Goal: Task Accomplishment & Management: Use online tool/utility

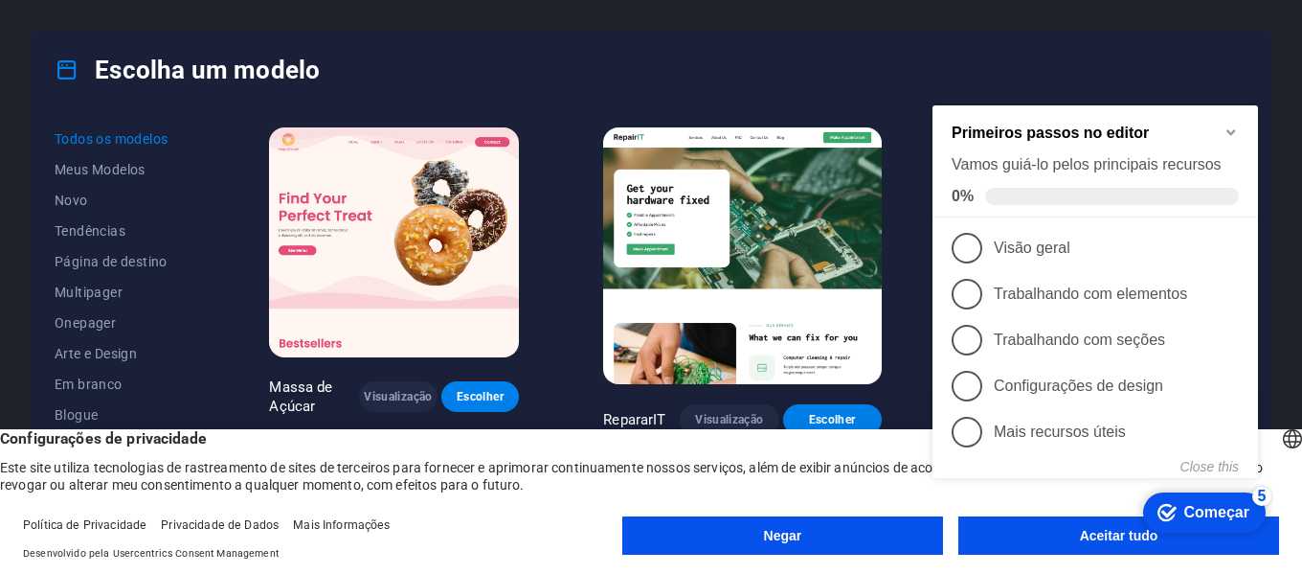
click at [1089, 533] on div "checkmark Começar 5 Primeiros passos no editor Vamos guiá-lo pelos principais r…" at bounding box center [1099, 312] width 349 height 456
click at [1124, 533] on div "checkmark Começar 5 Primeiros passos no editor Vamos guiá-lo pelos principais r…" at bounding box center [1099, 312] width 349 height 456
click at [1109, 534] on div "checkmark Começar 5 Primeiros passos no editor Vamos guiá-lo pelos principais r…" at bounding box center [1099, 312] width 349 height 456
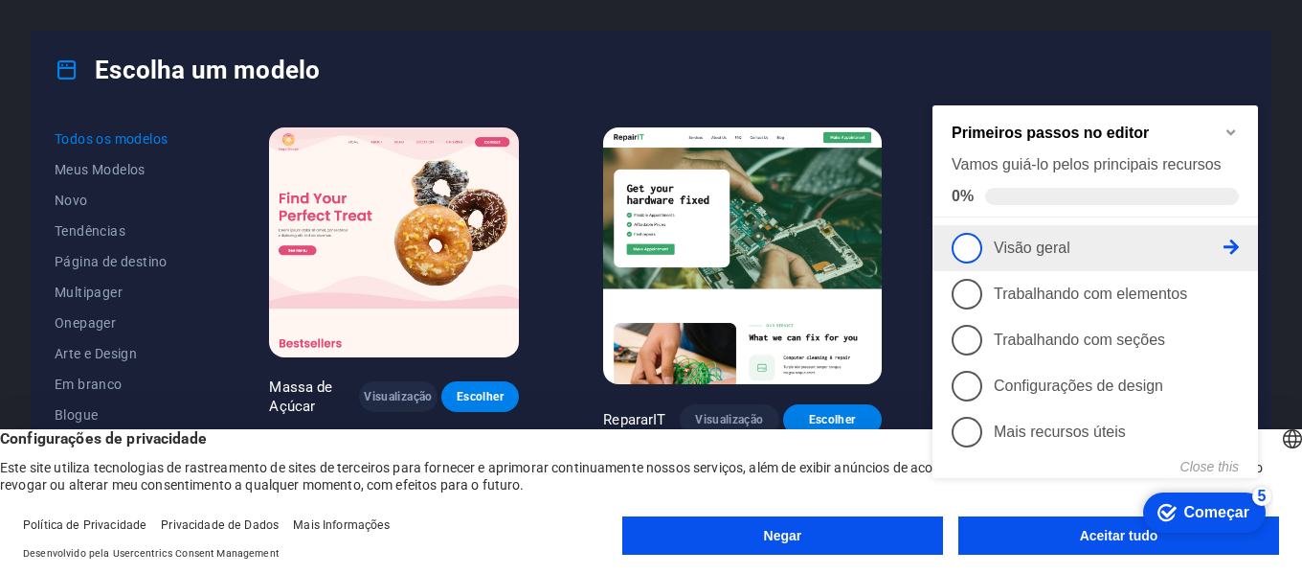
click at [967, 248] on span "1" at bounding box center [967, 248] width 31 height 31
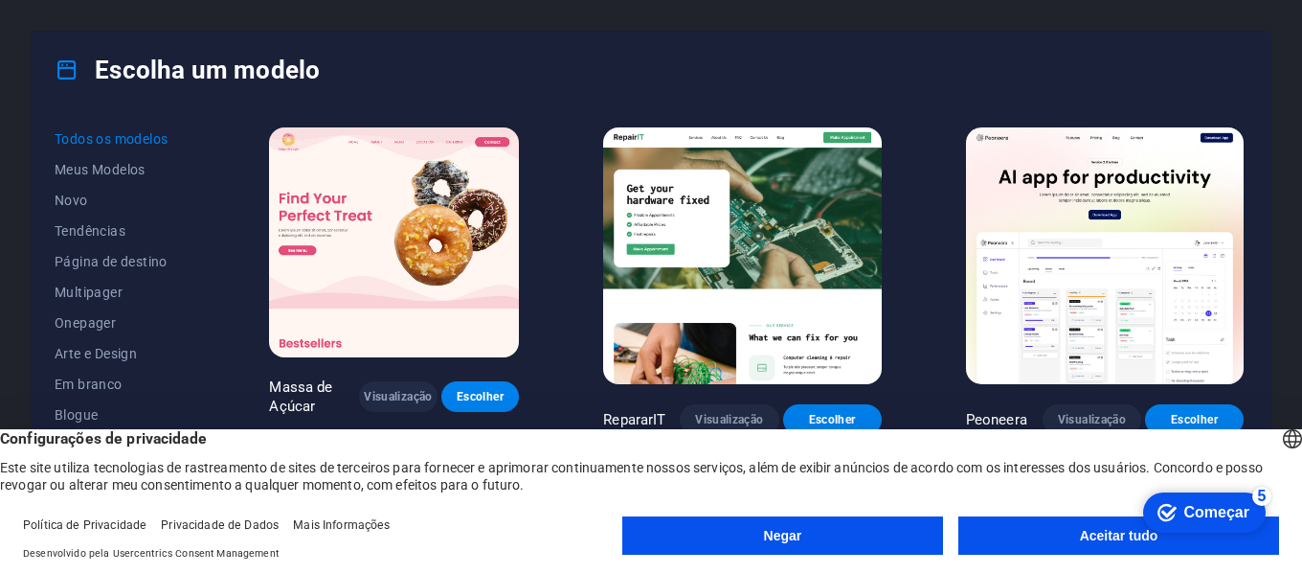
click at [1094, 541] on font "Aceitar tudo" at bounding box center [1119, 535] width 79 height 15
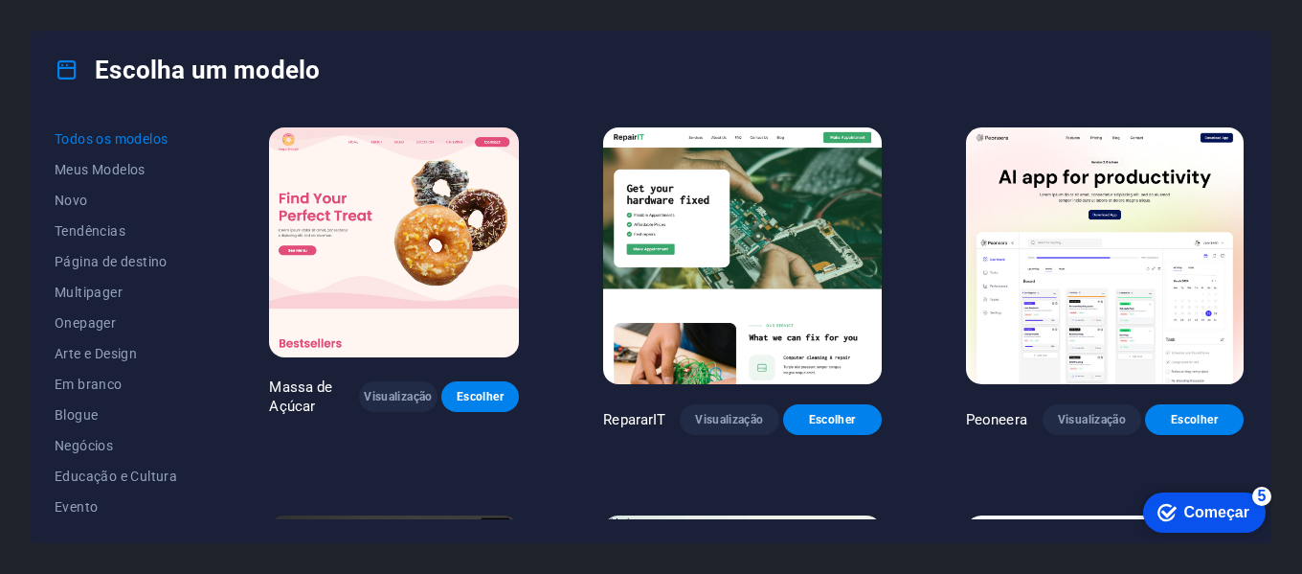
click at [1204, 509] on font "Começar" at bounding box center [1217, 512] width 65 height 16
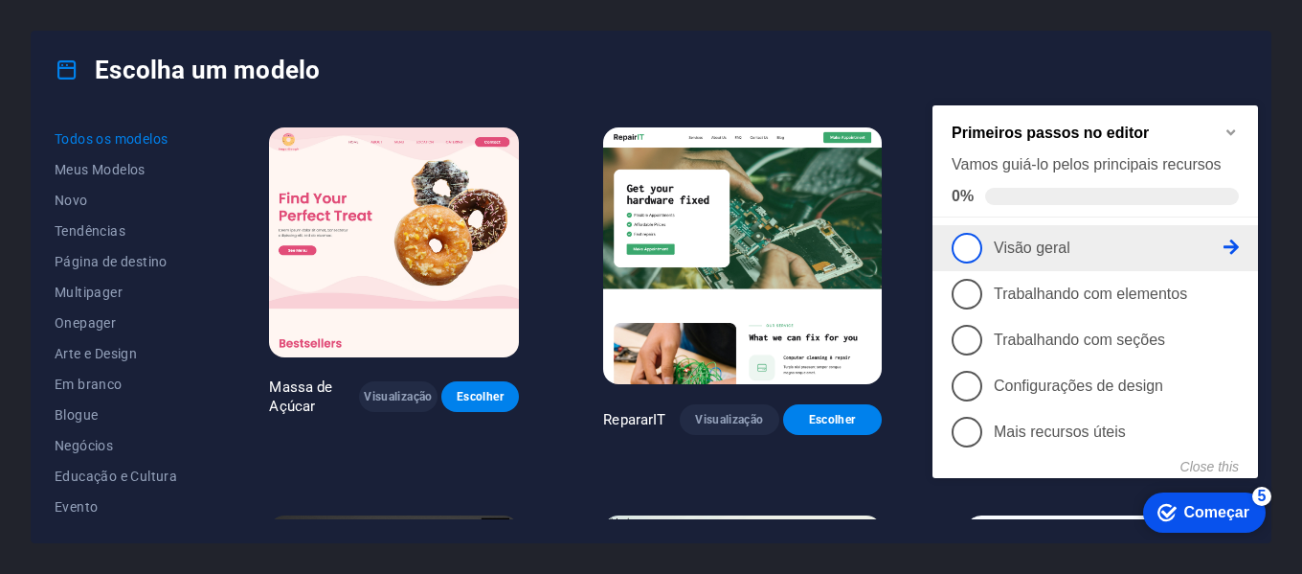
click at [978, 253] on span "1" at bounding box center [967, 248] width 31 height 31
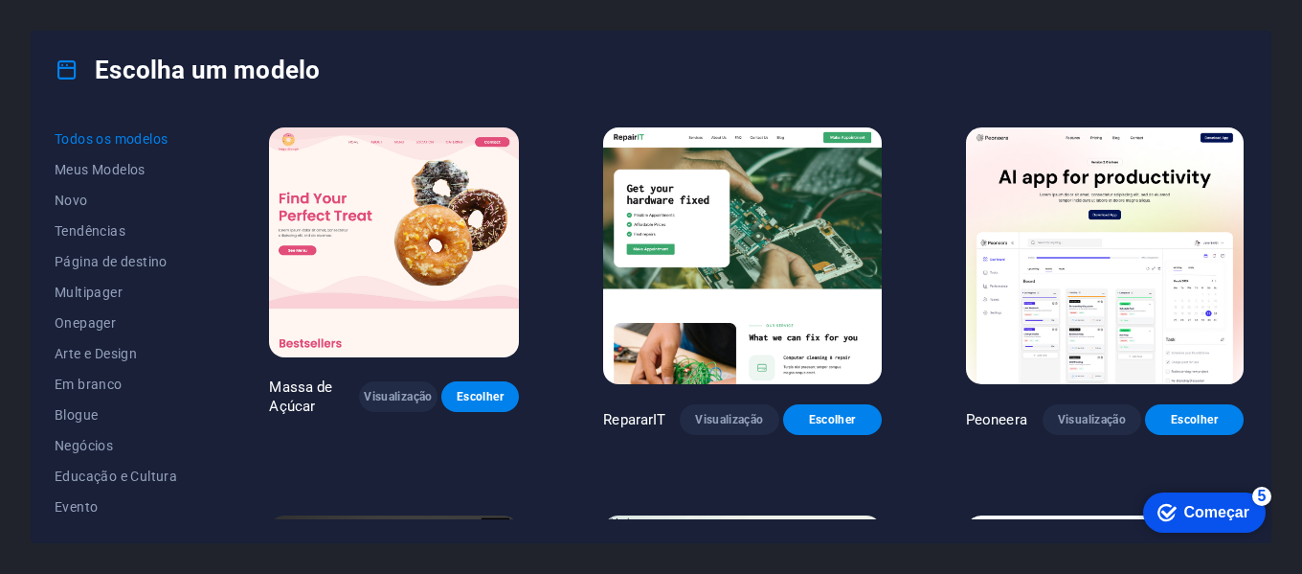
click at [1195, 509] on font "Começar" at bounding box center [1217, 512] width 65 height 16
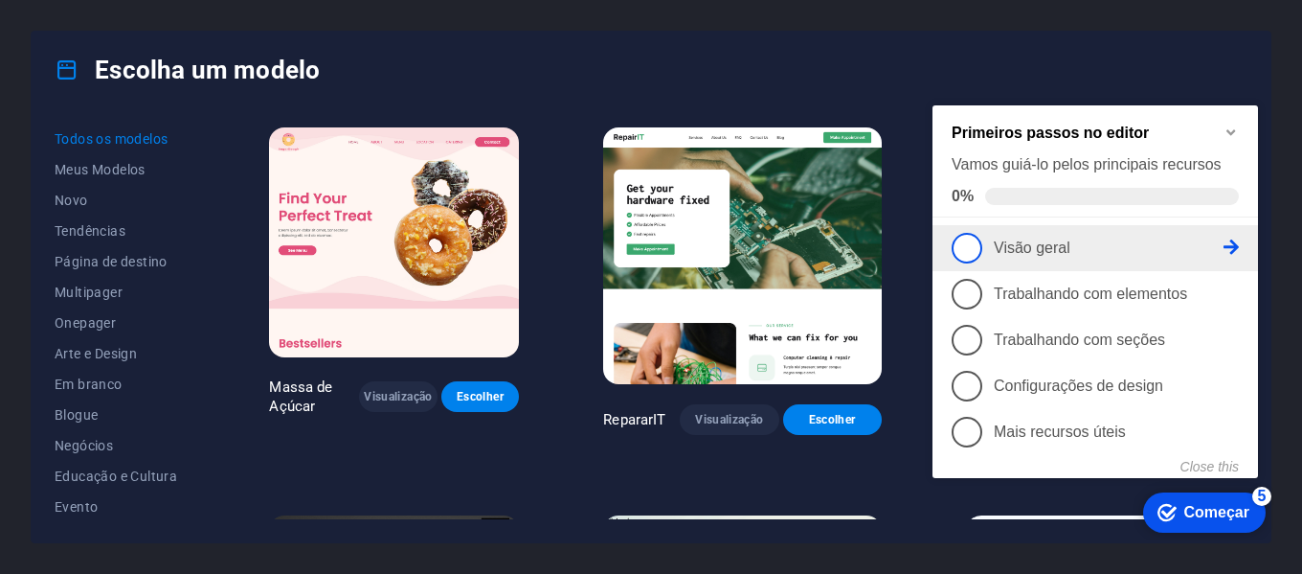
click at [966, 238] on span "1" at bounding box center [967, 248] width 31 height 31
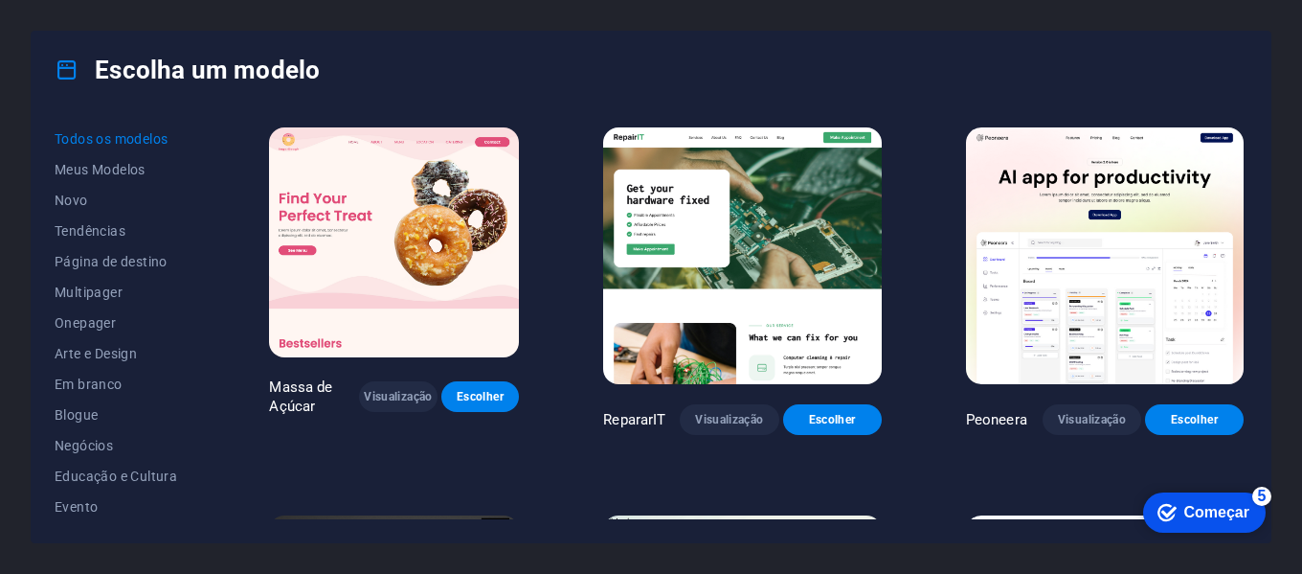
click at [1201, 508] on font "Começar" at bounding box center [1217, 512] width 65 height 16
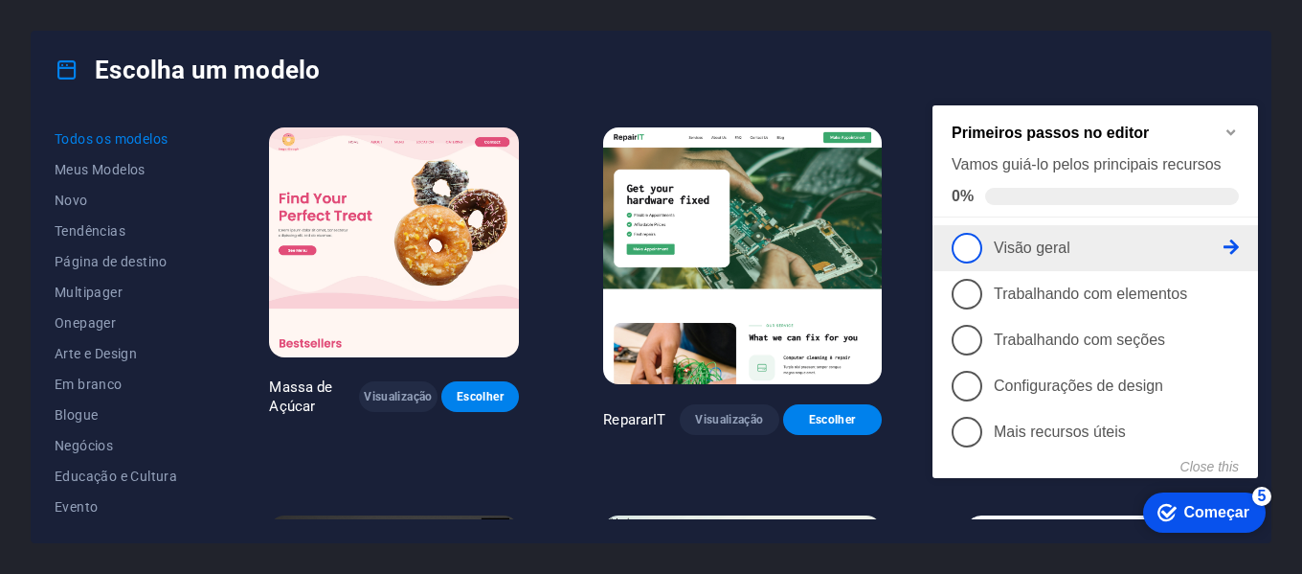
click at [1231, 247] on icon at bounding box center [1231, 246] width 15 height 15
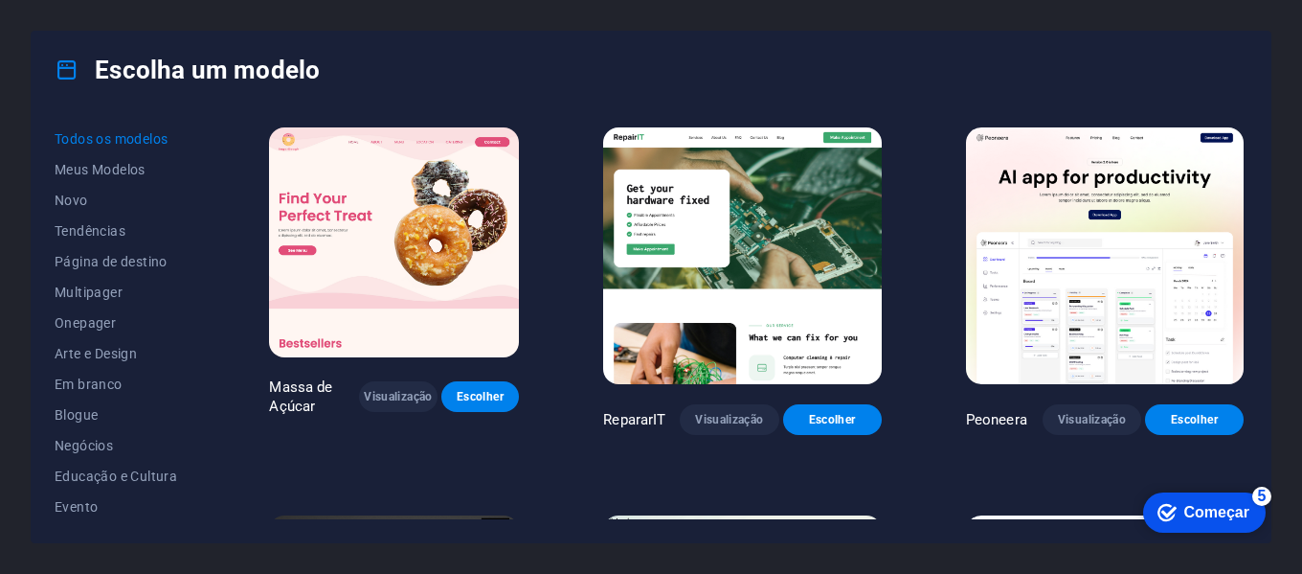
click at [1246, 509] on font "Começar" at bounding box center [1217, 512] width 65 height 16
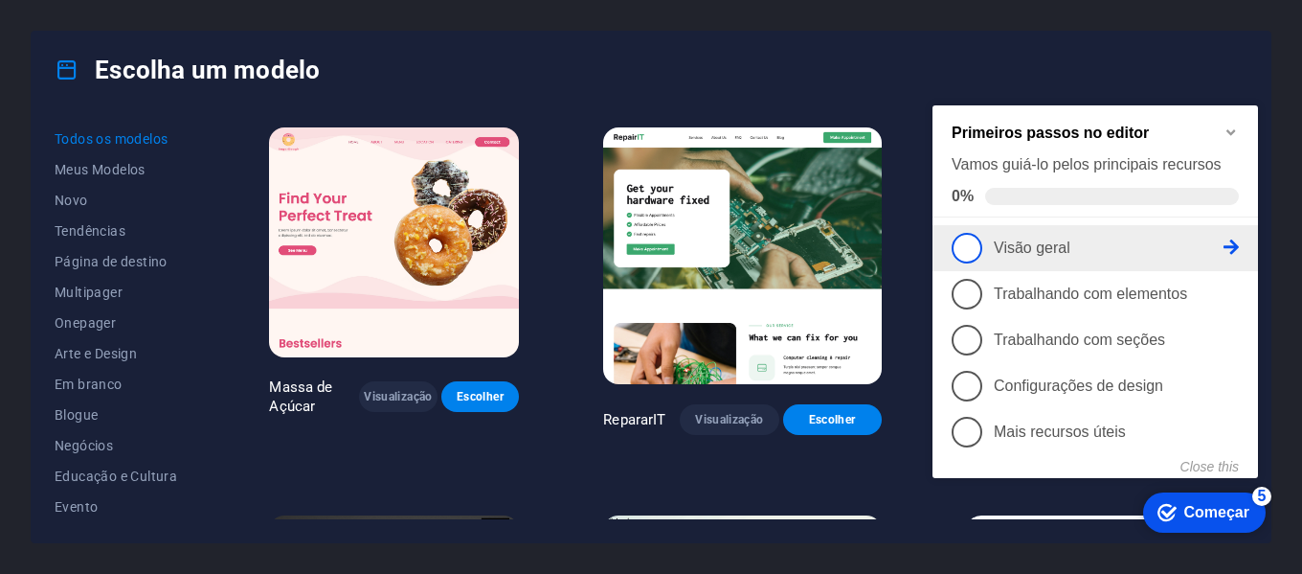
click at [965, 234] on span "1" at bounding box center [967, 248] width 31 height 31
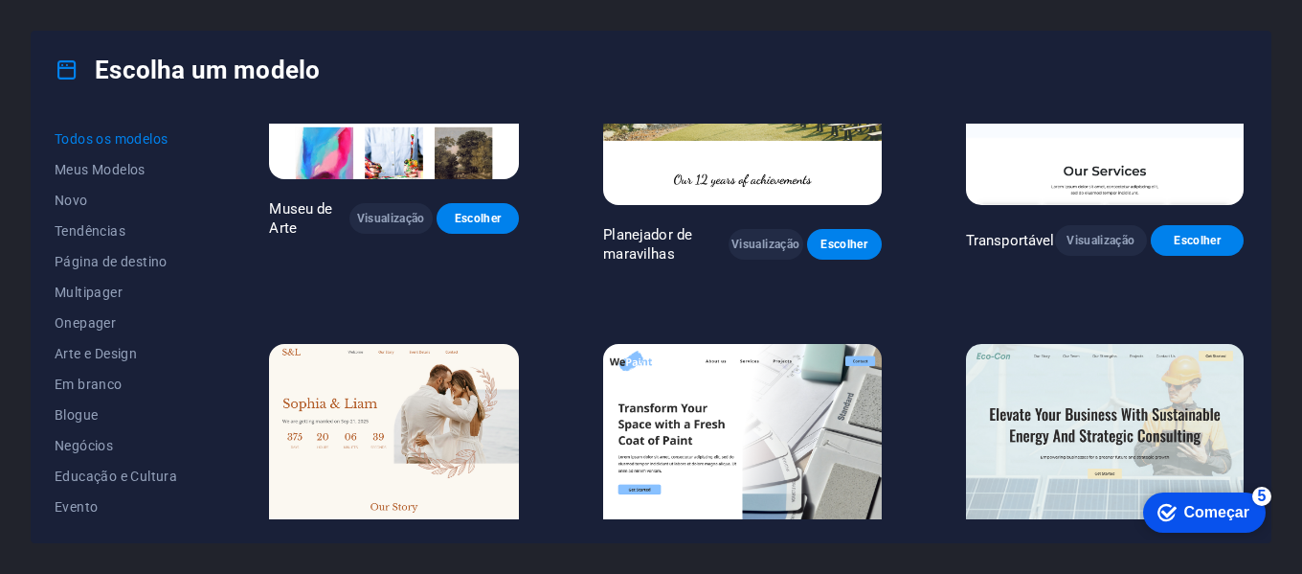
scroll to position [568, 0]
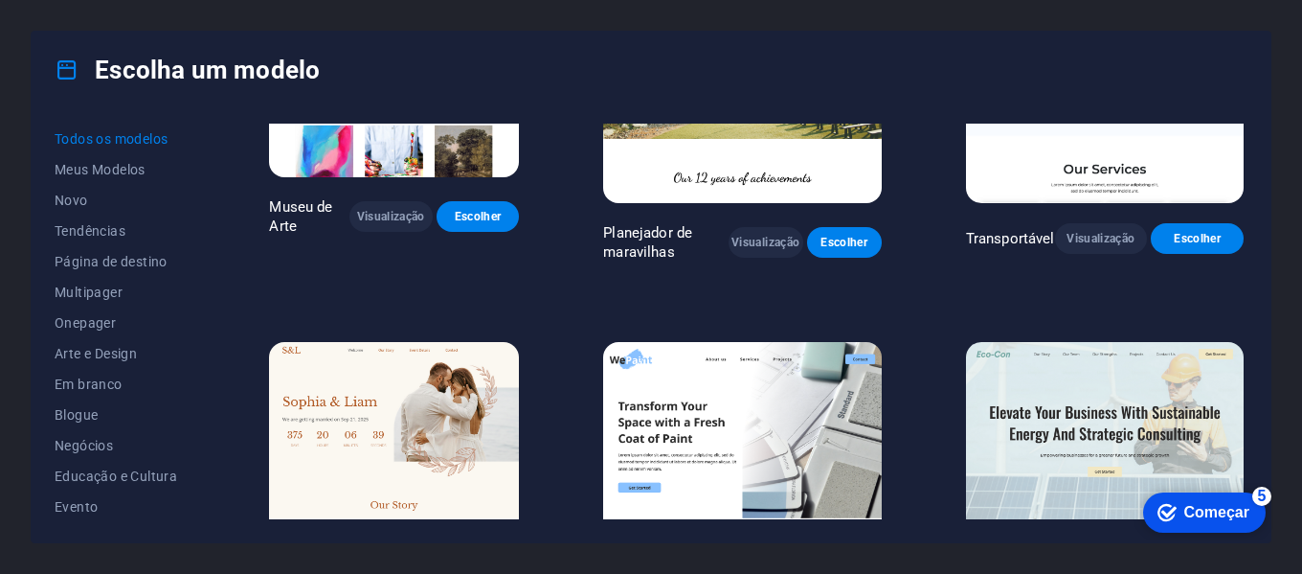
click at [1215, 509] on font "Começar" at bounding box center [1217, 512] width 65 height 16
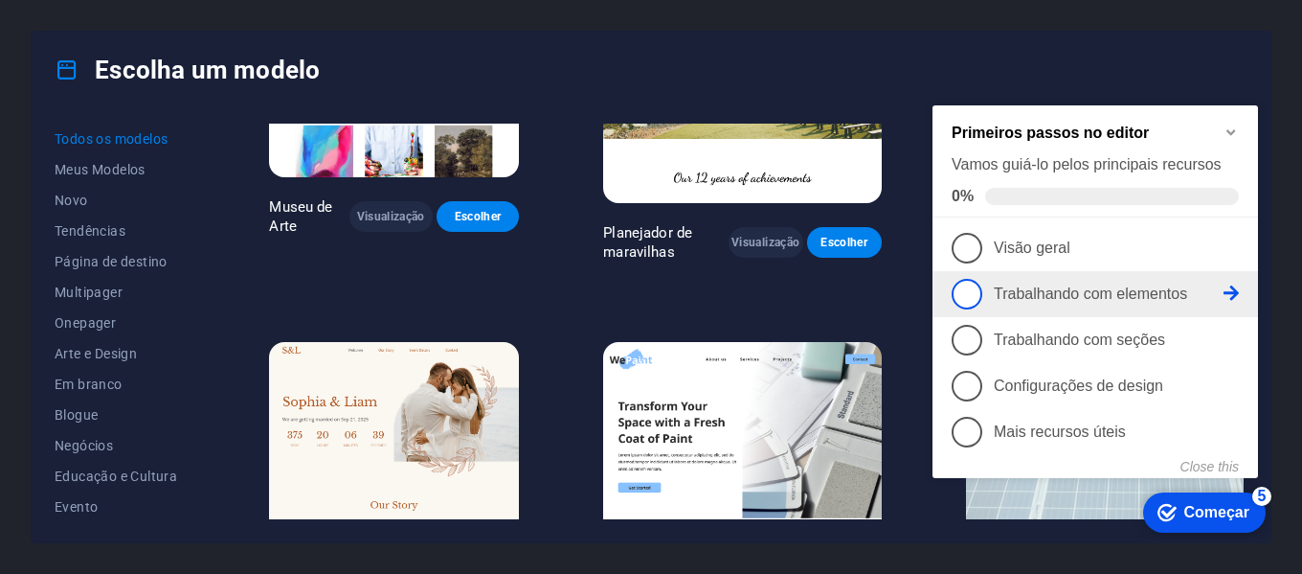
click at [1087, 290] on font "Trabalhando com elementos" at bounding box center [1090, 293] width 193 height 16
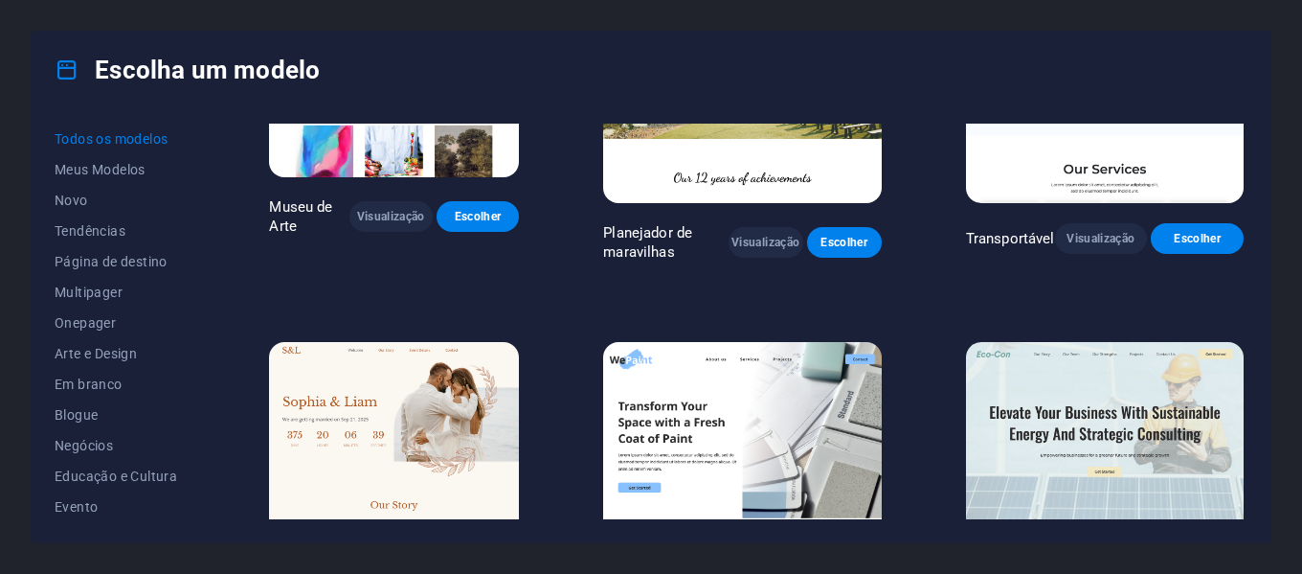
scroll to position [0, 0]
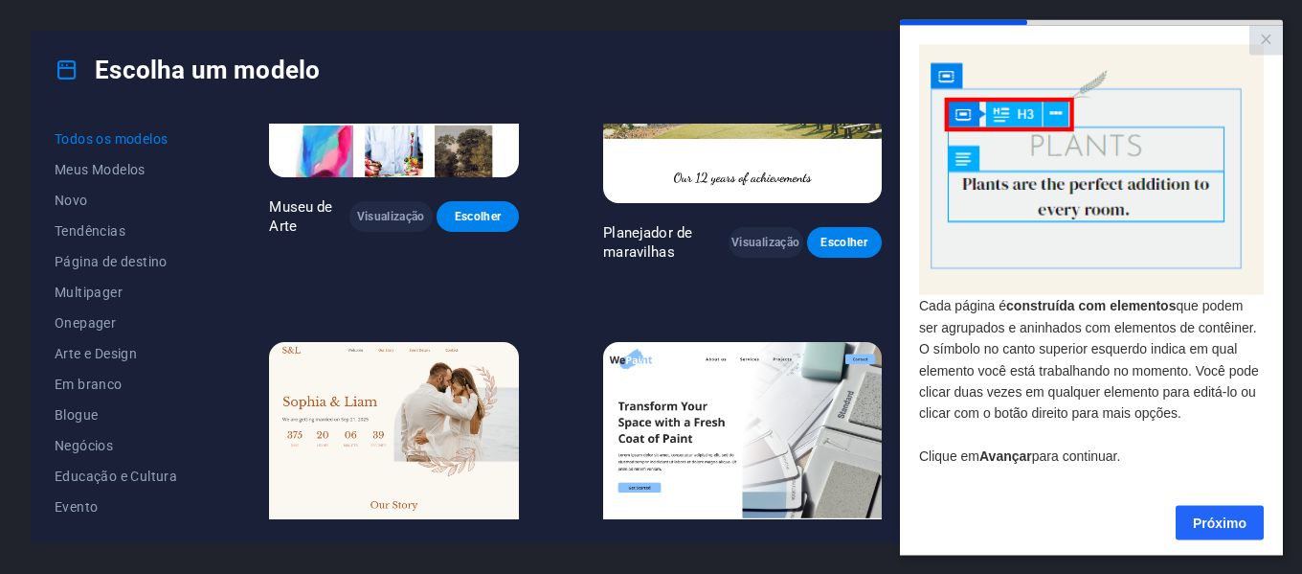
click at [1219, 526] on font "Próximo" at bounding box center [1220, 521] width 54 height 15
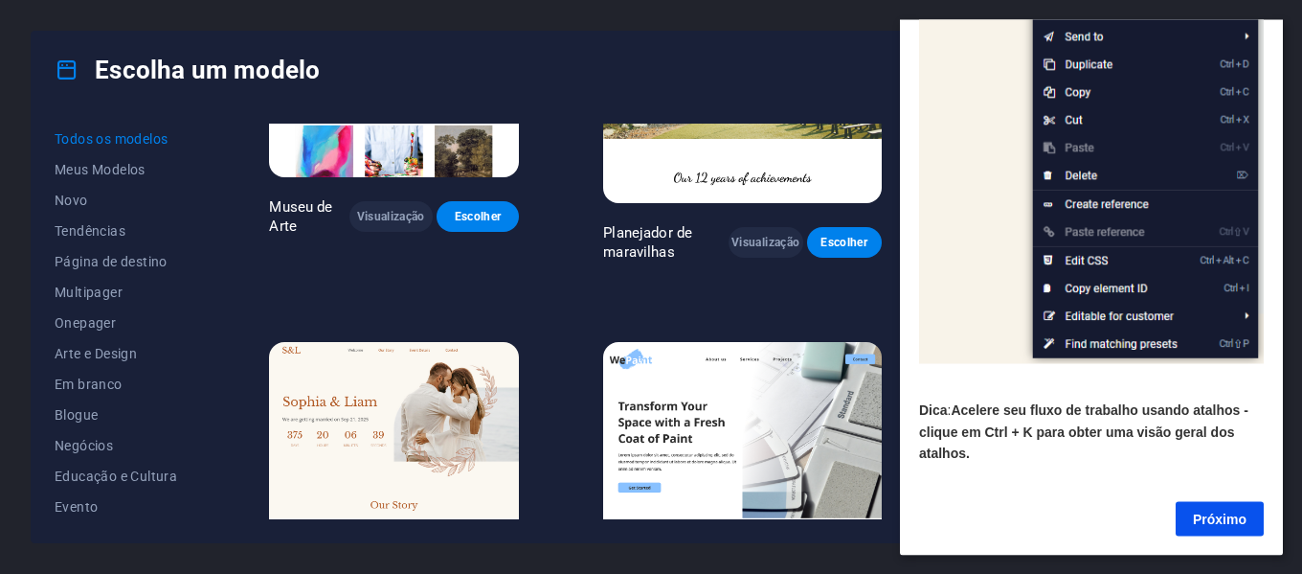
scroll to position [338, 3]
click at [1224, 510] on font "Próximo" at bounding box center [1220, 517] width 54 height 15
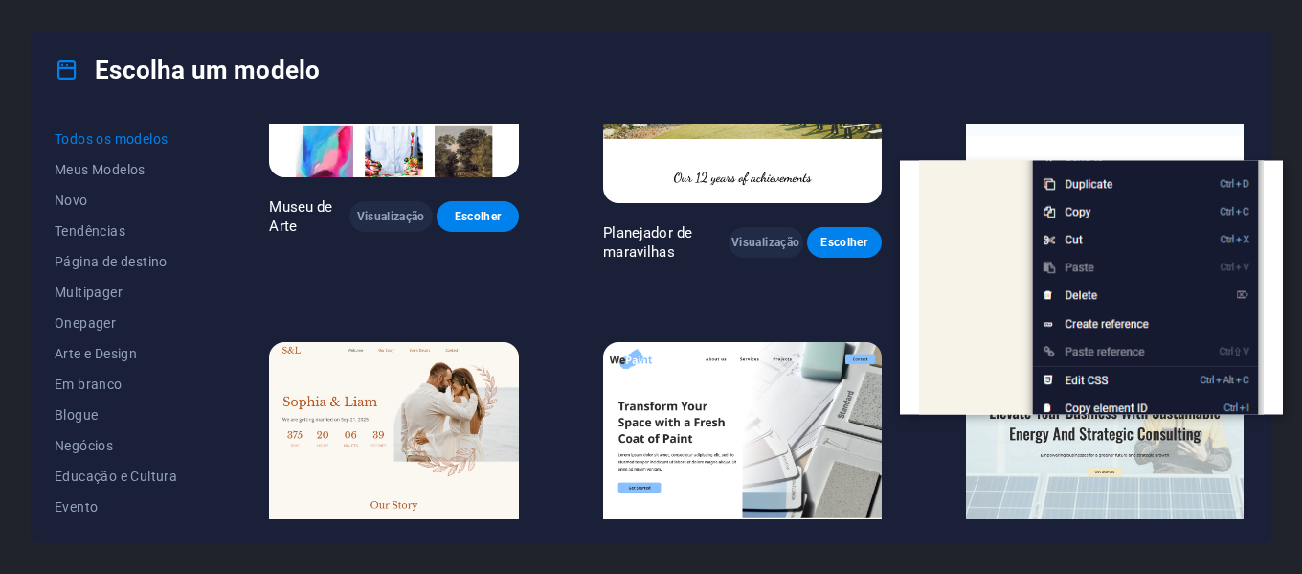
scroll to position [0, 0]
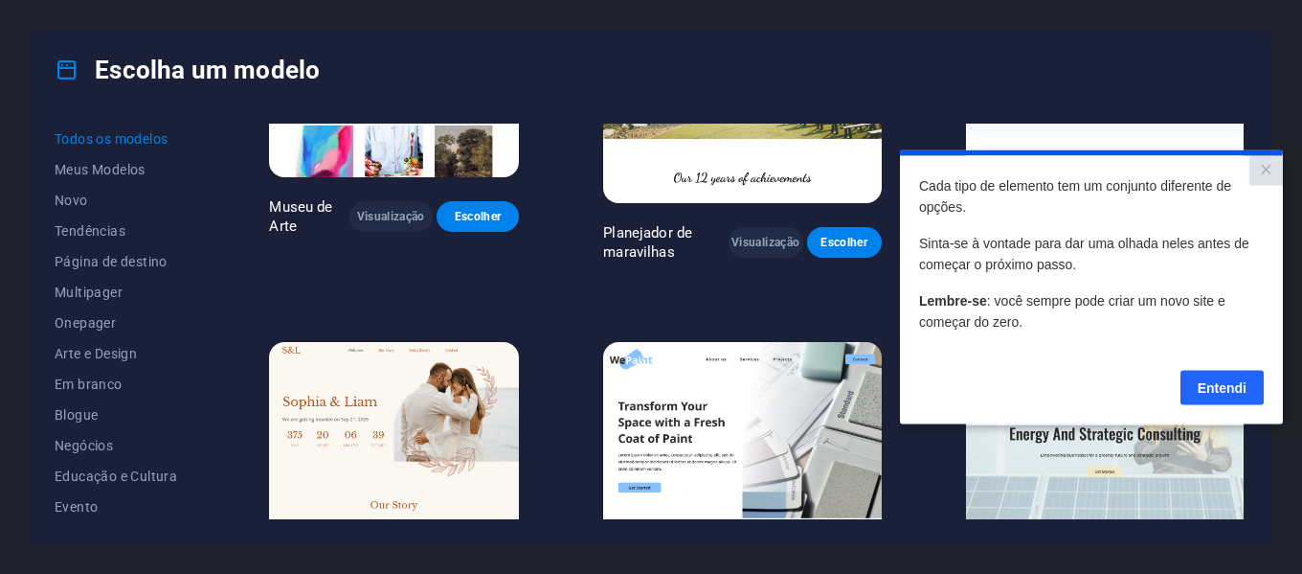
click at [1245, 378] on link "Entendi" at bounding box center [1222, 387] width 83 height 34
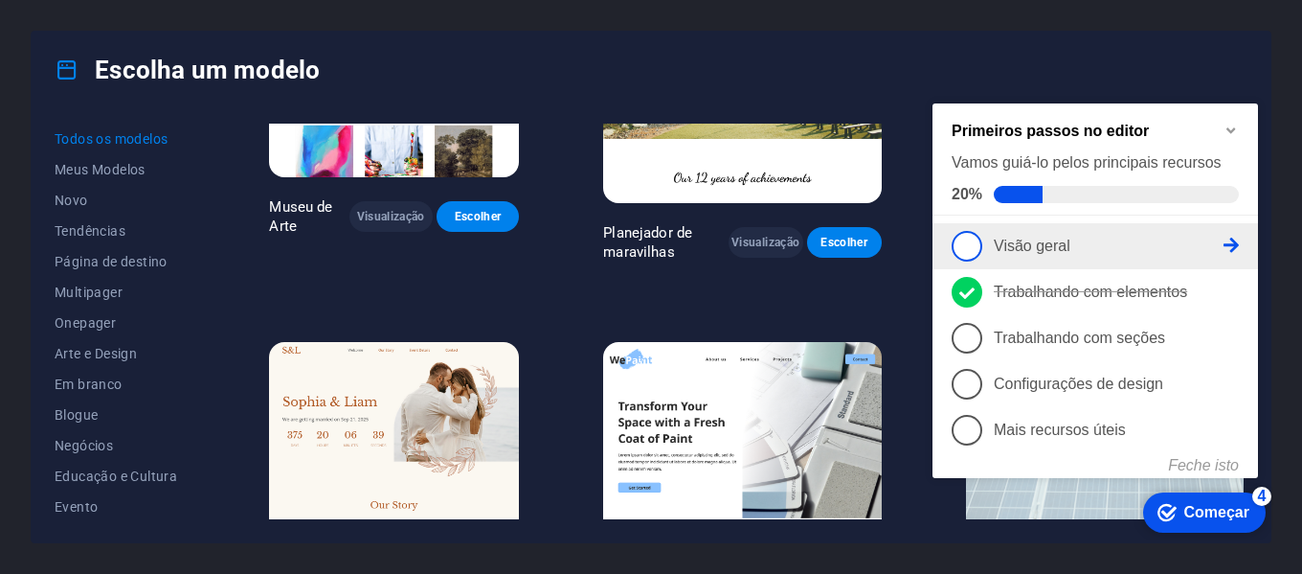
click at [1159, 239] on p "Visão geral - incompleto" at bounding box center [1109, 245] width 230 height 17
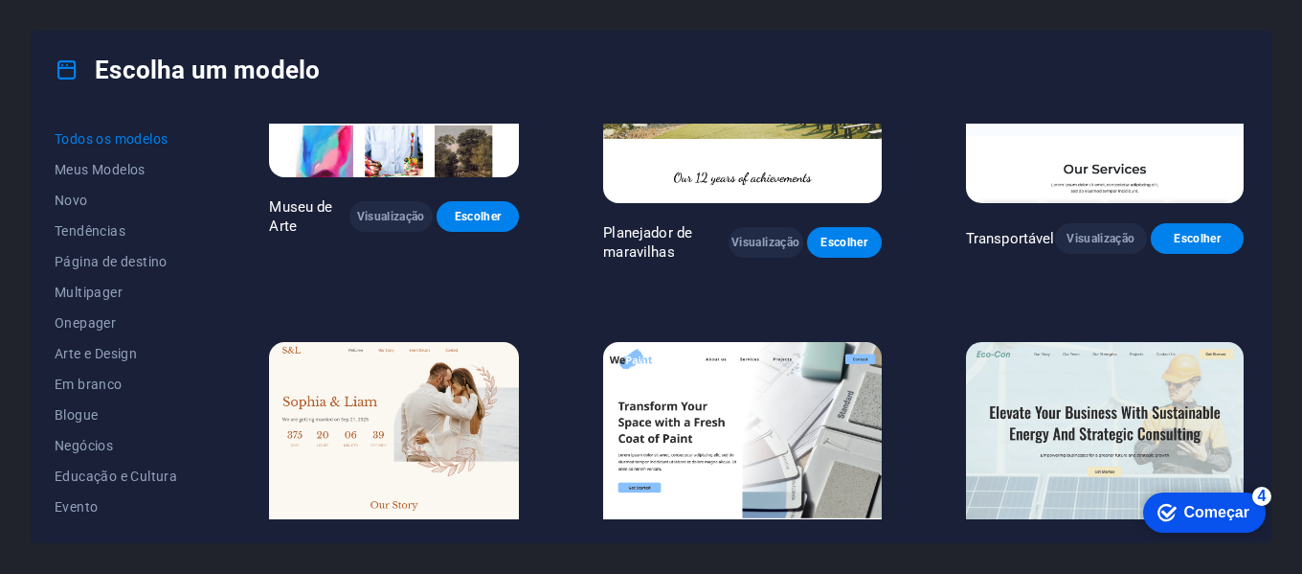
click at [1238, 518] on font "Começar" at bounding box center [1217, 512] width 65 height 16
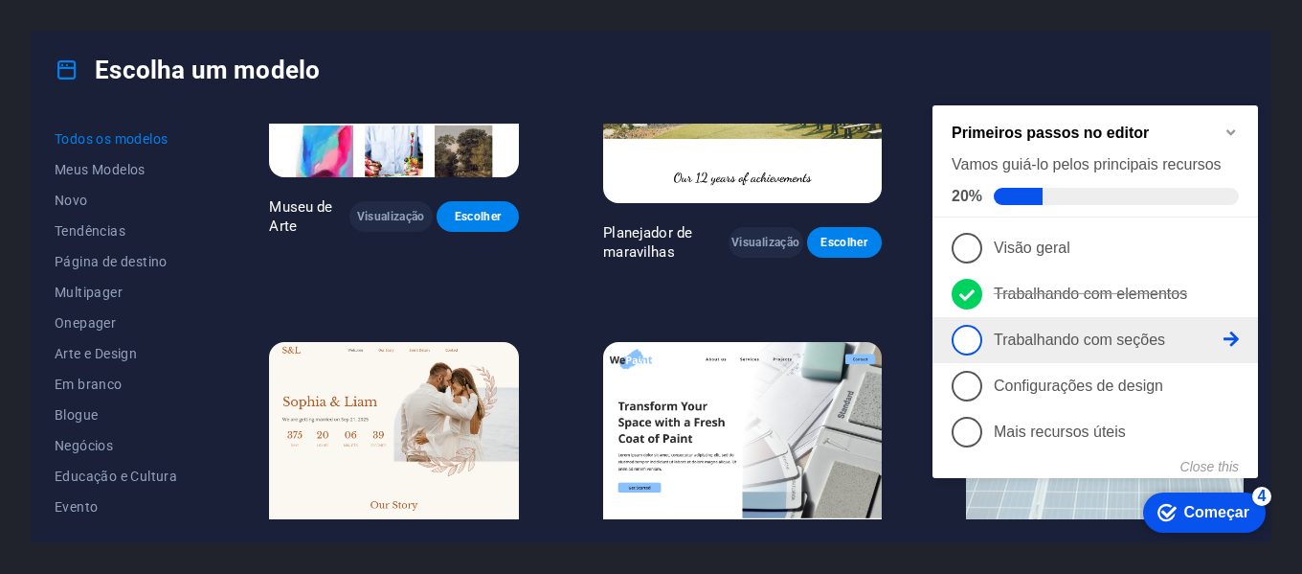
click at [1213, 346] on link "3 Trabalhando com seções - incompleto" at bounding box center [1095, 340] width 287 height 31
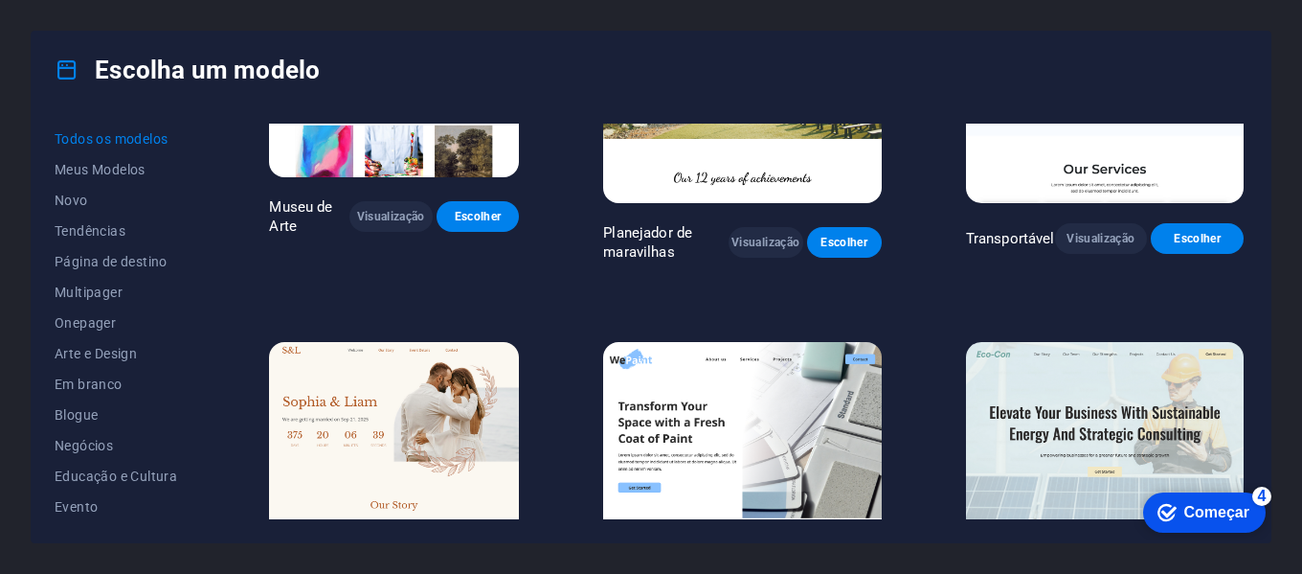
click at [1217, 521] on div "checkmark Começar 4" at bounding box center [1204, 512] width 92 height 19
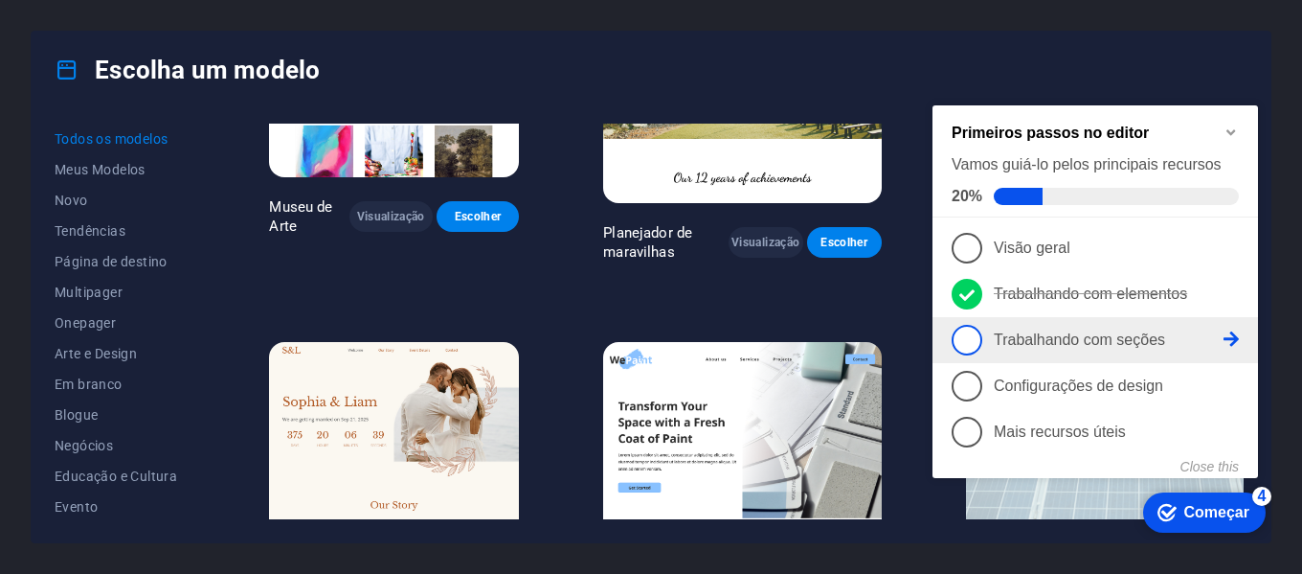
click at [1226, 335] on icon at bounding box center [1231, 338] width 15 height 15
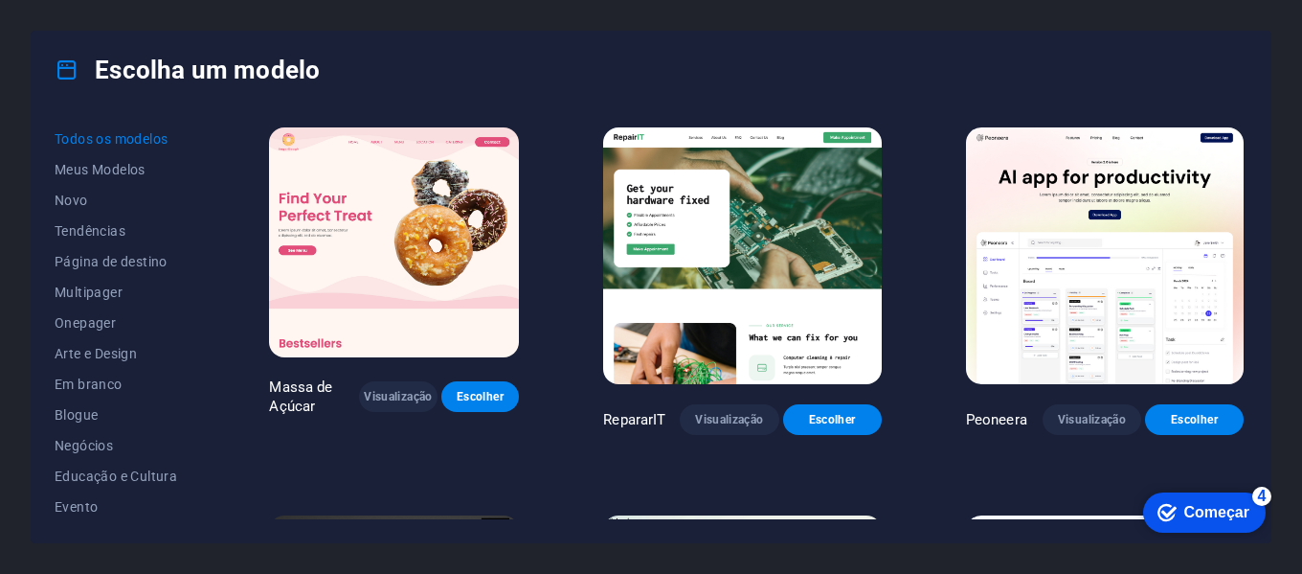
click at [1220, 511] on font "Começar" at bounding box center [1217, 512] width 65 height 16
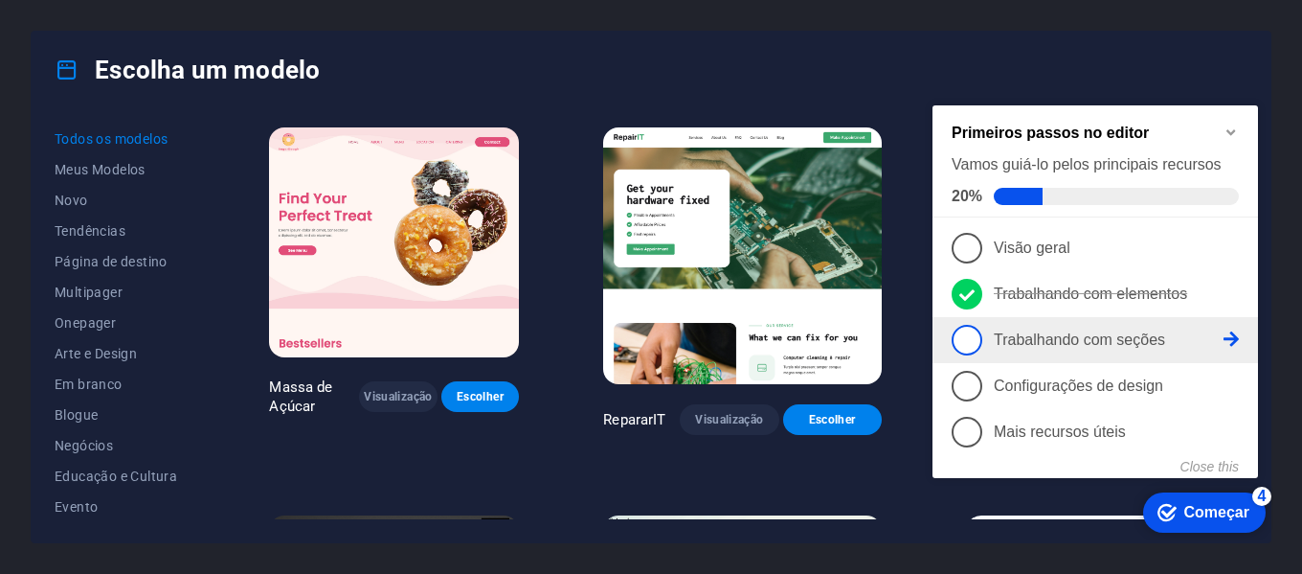
click at [970, 325] on span "3" at bounding box center [967, 340] width 31 height 31
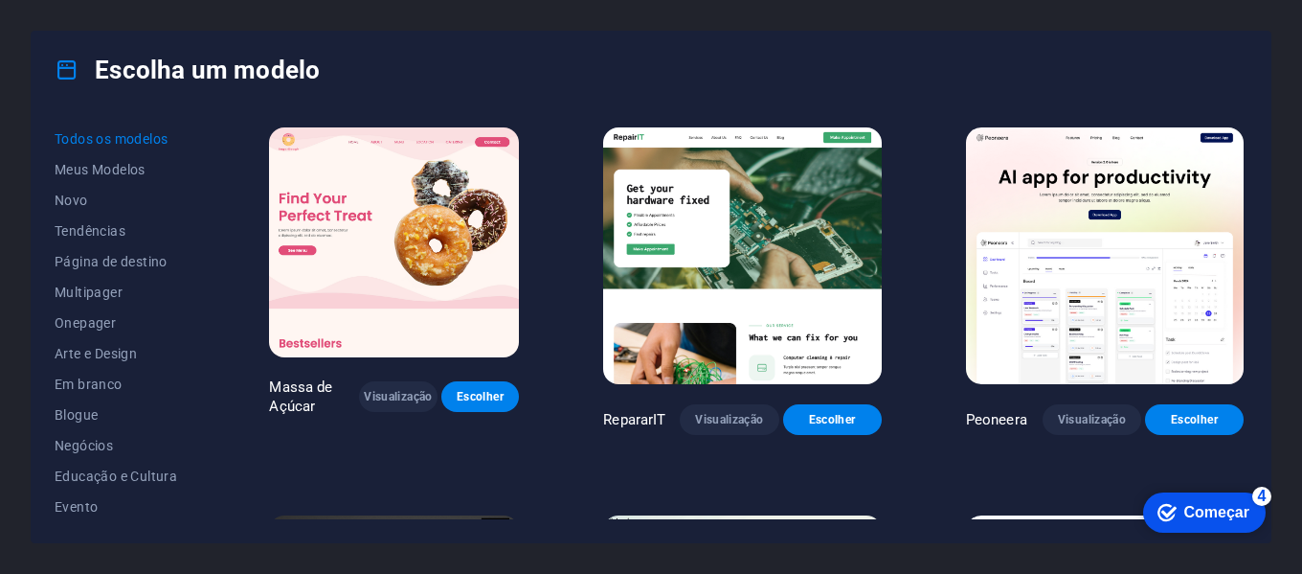
click at [1209, 508] on font "Começar" at bounding box center [1217, 512] width 65 height 16
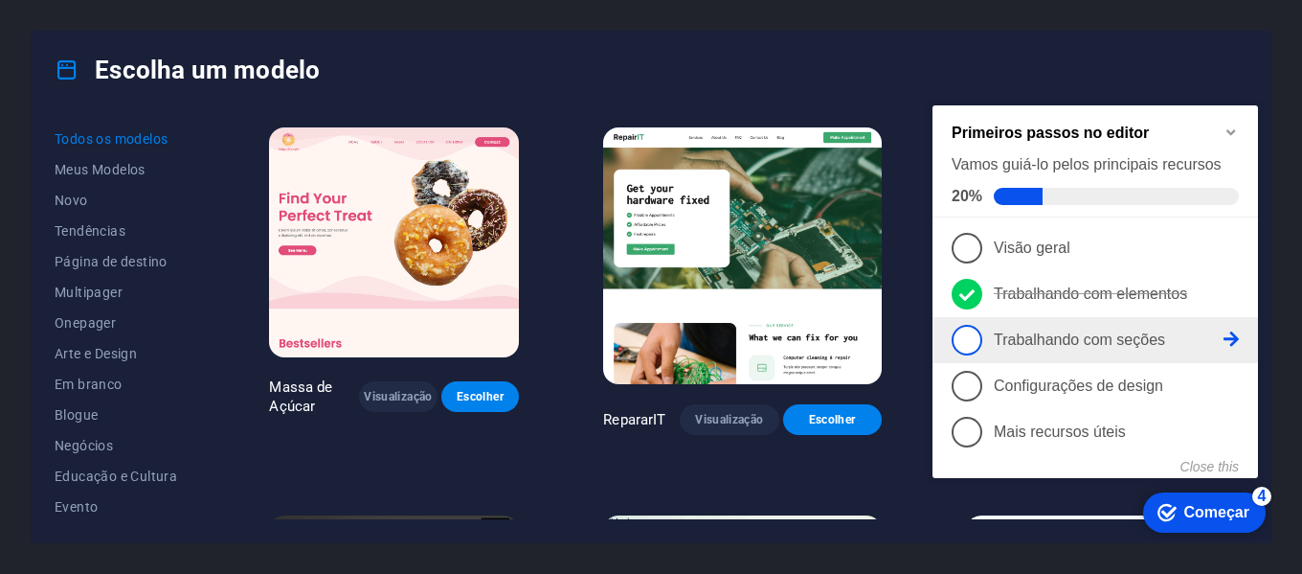
click at [1235, 335] on icon at bounding box center [1231, 338] width 15 height 15
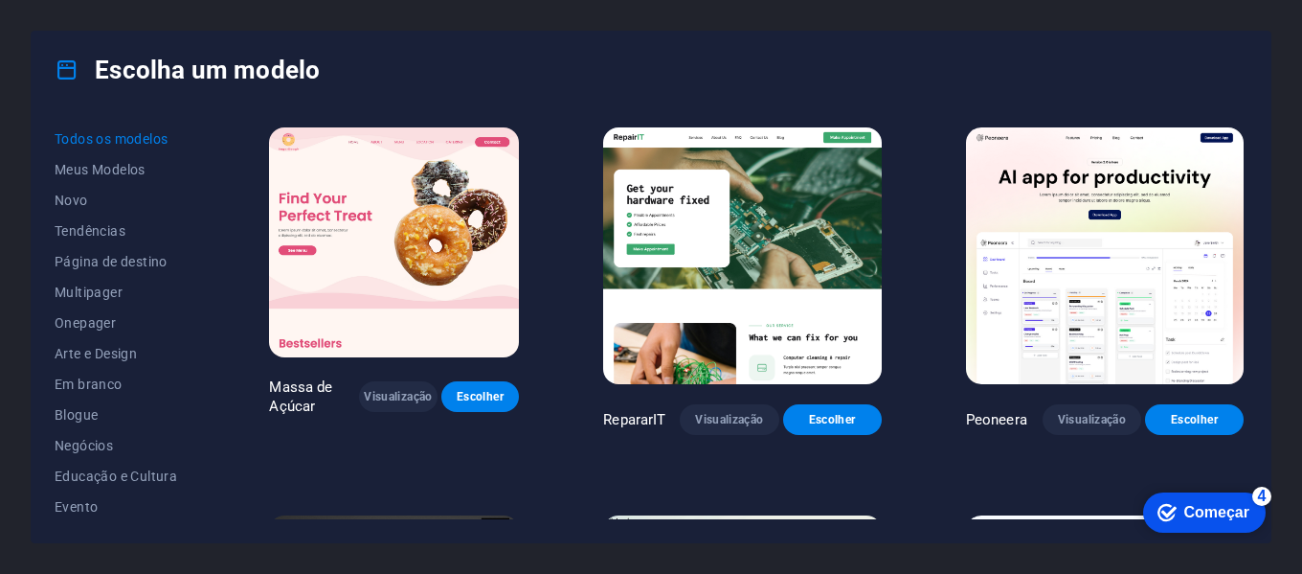
click at [1222, 503] on font "Começar" at bounding box center [1217, 511] width 65 height 16
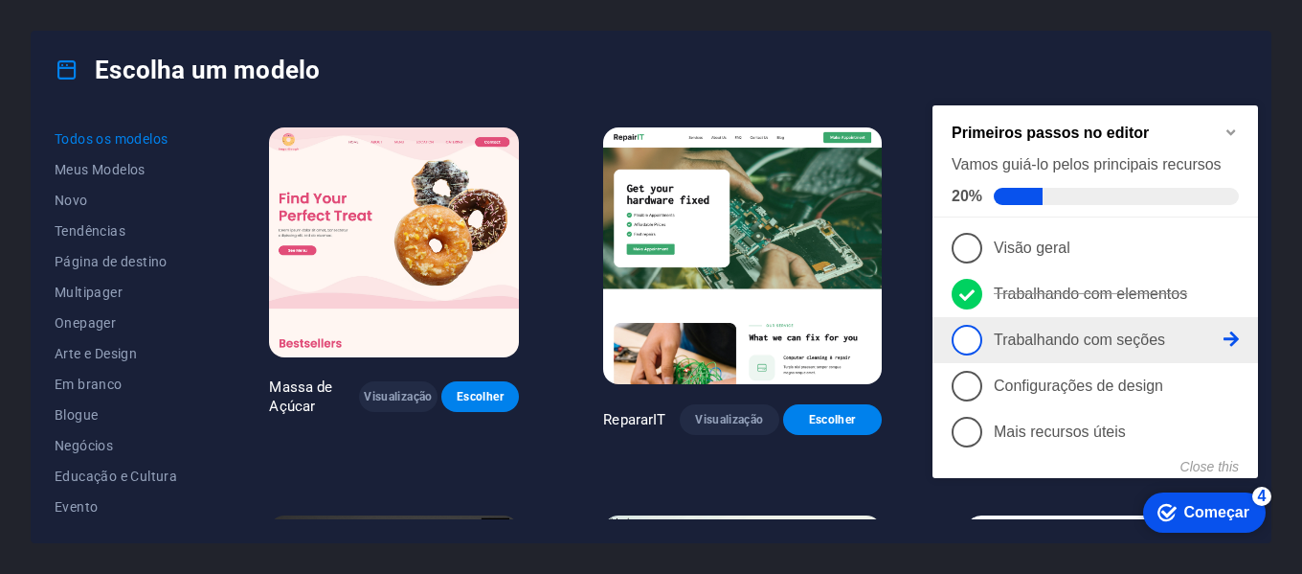
click at [1090, 347] on link "3 Trabalhando com seções - incompleto" at bounding box center [1095, 340] width 287 height 31
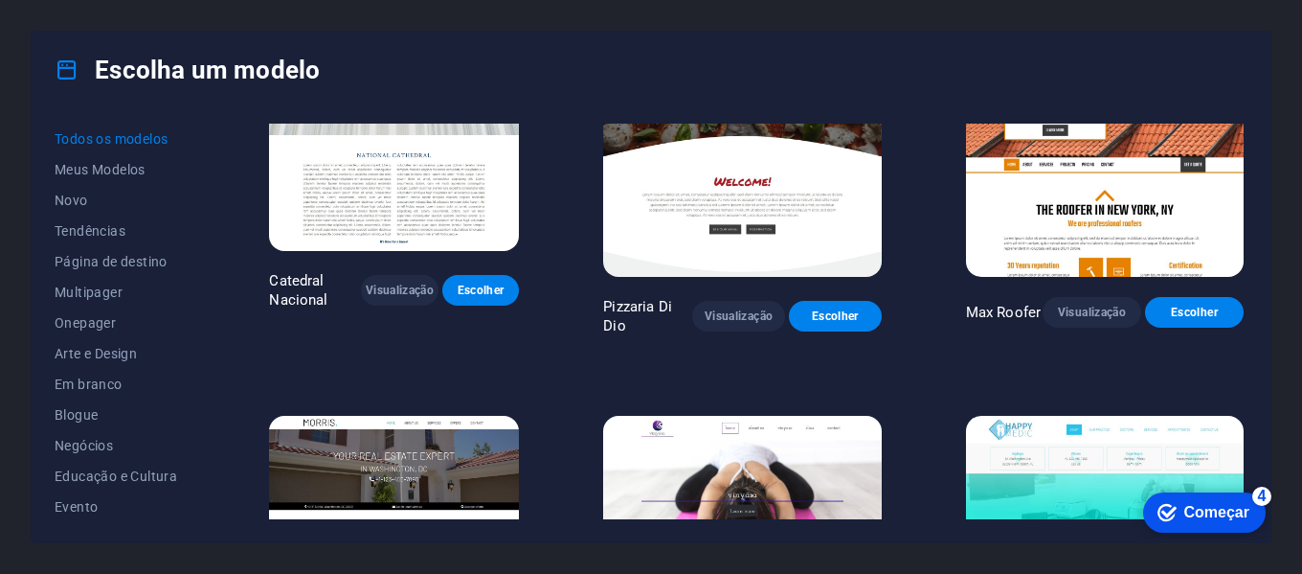
scroll to position [7963, 0]
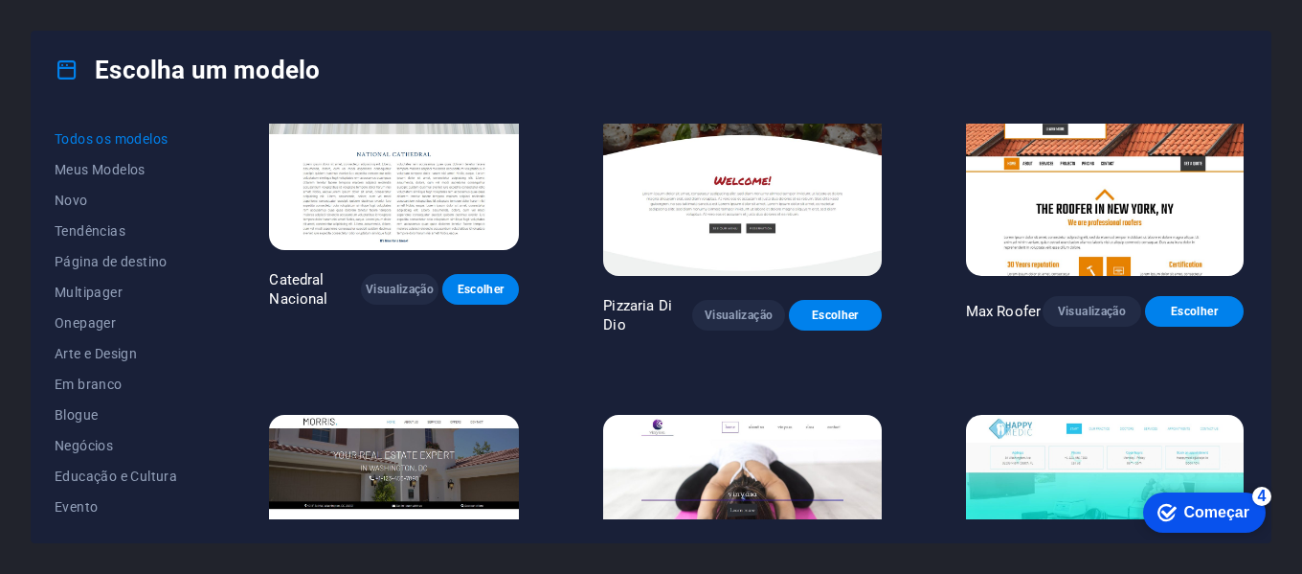
click at [1216, 498] on div "checkmark Começar 4" at bounding box center [1204, 512] width 123 height 40
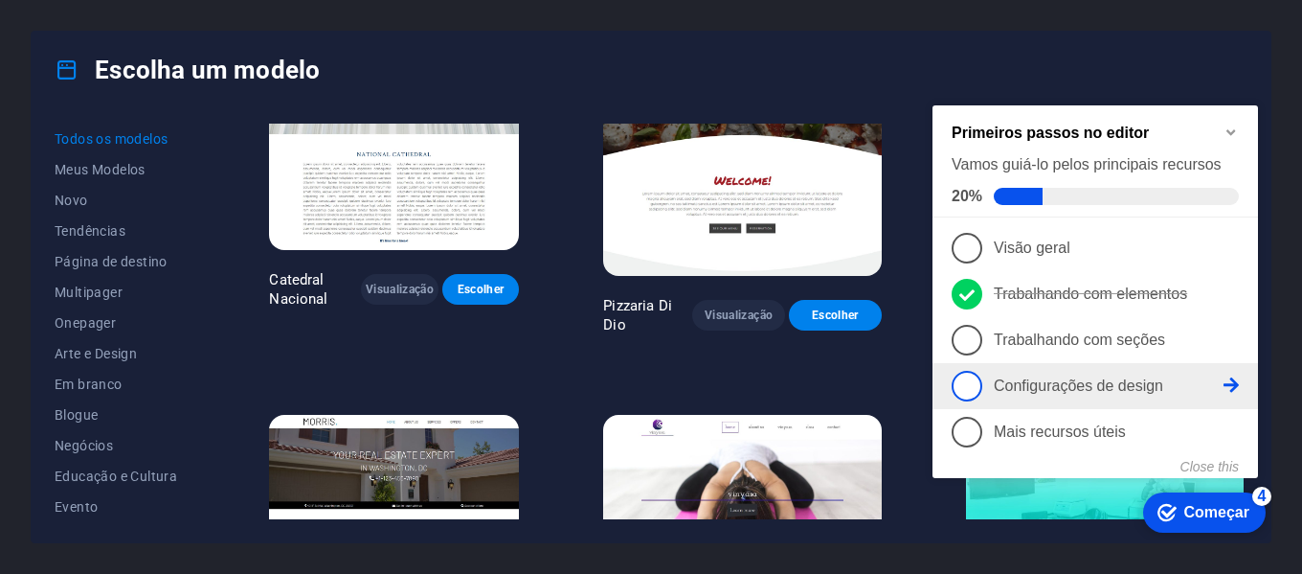
click at [1132, 387] on font "Configurações de design" at bounding box center [1078, 385] width 169 height 16
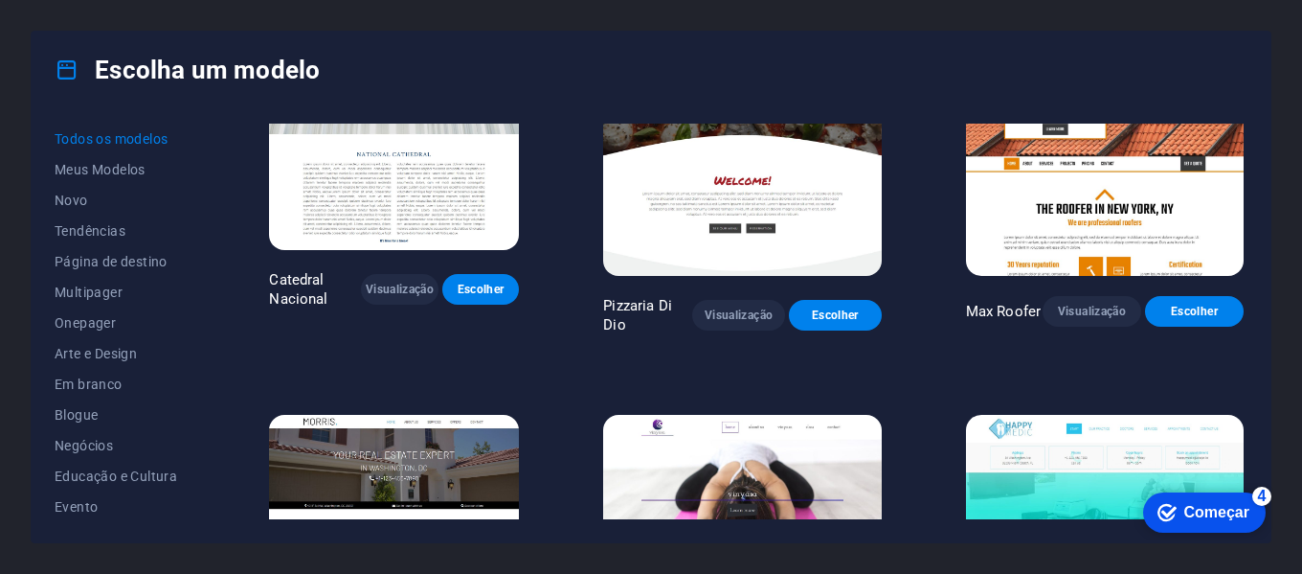
click at [1214, 519] on font "Começar" at bounding box center [1217, 512] width 65 height 16
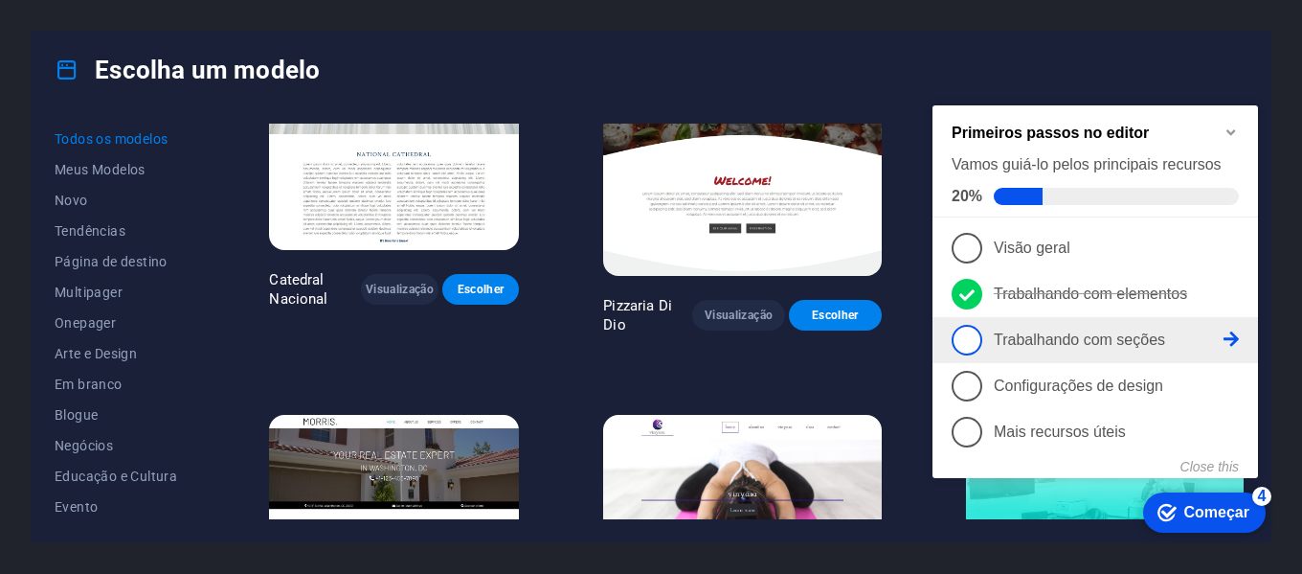
click at [1108, 346] on link "3 Trabalhando com seções - incompleto" at bounding box center [1095, 340] width 287 height 31
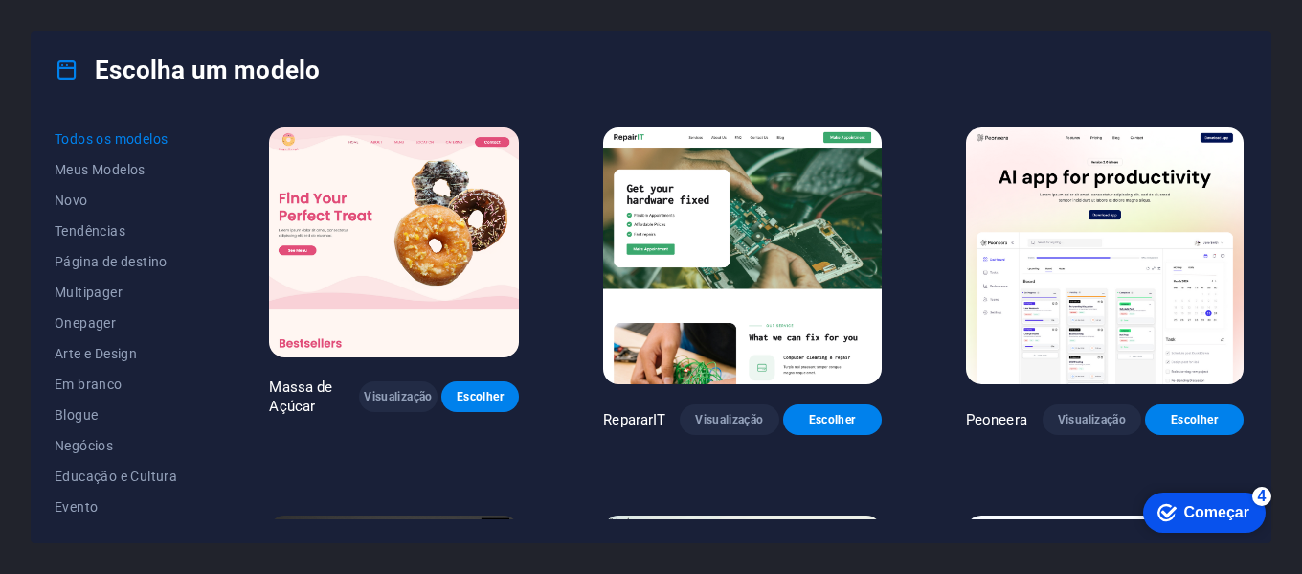
click at [1197, 508] on font "Começar" at bounding box center [1217, 512] width 65 height 16
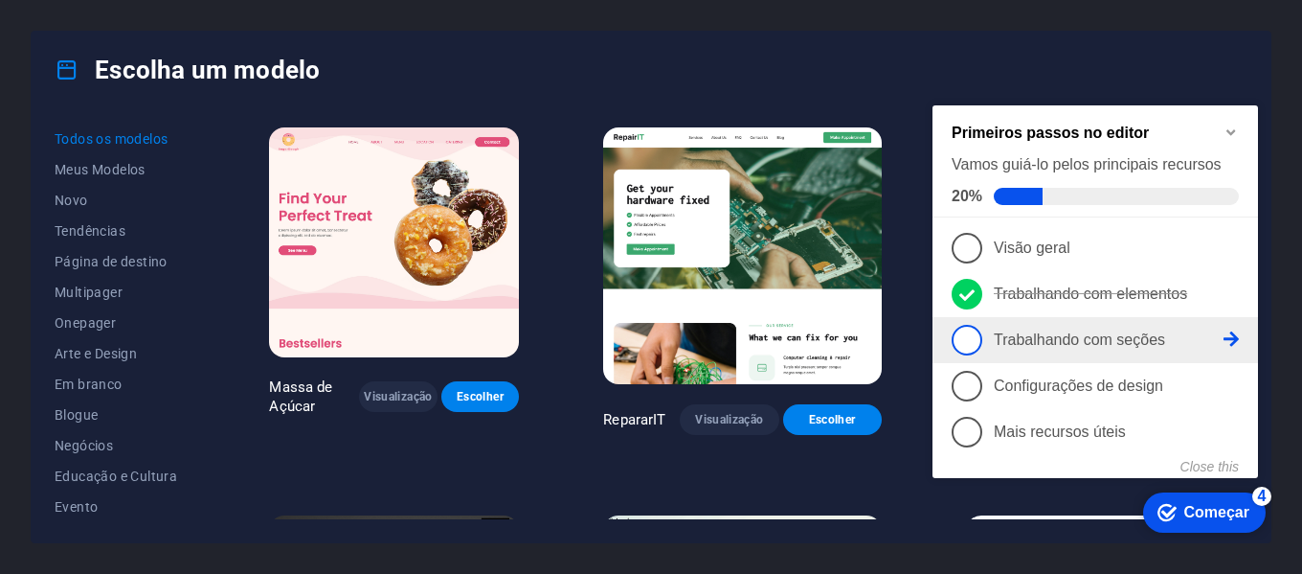
click at [1064, 328] on link "3 Trabalhando com seções - incompleto" at bounding box center [1095, 340] width 287 height 31
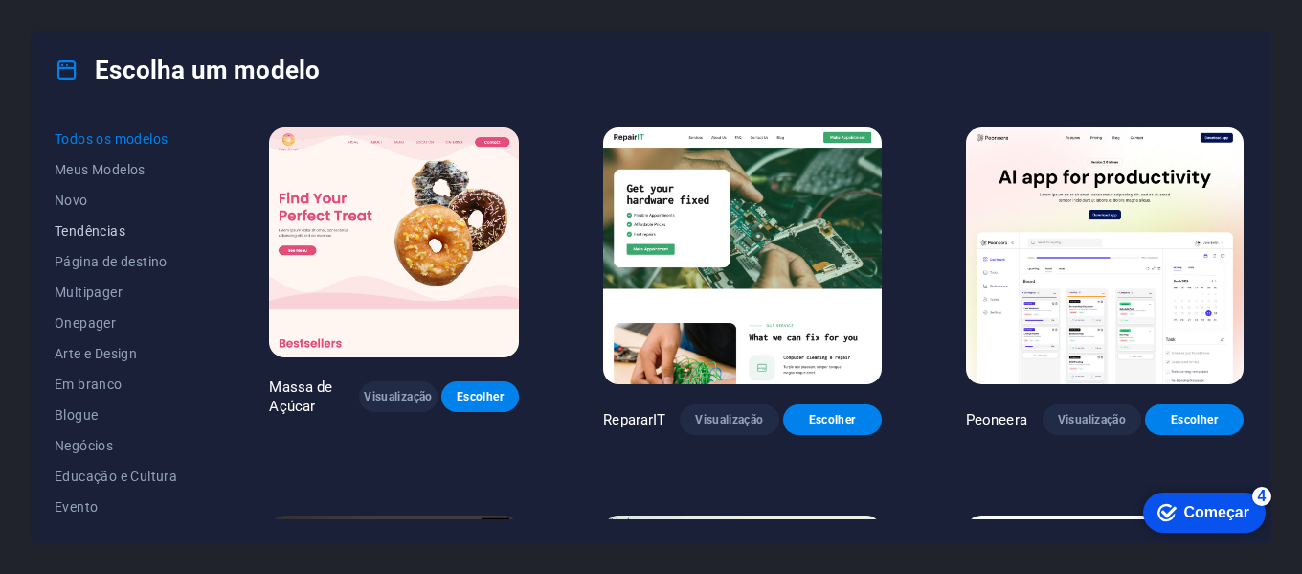
click at [123, 231] on font "Tendências" at bounding box center [90, 230] width 71 height 15
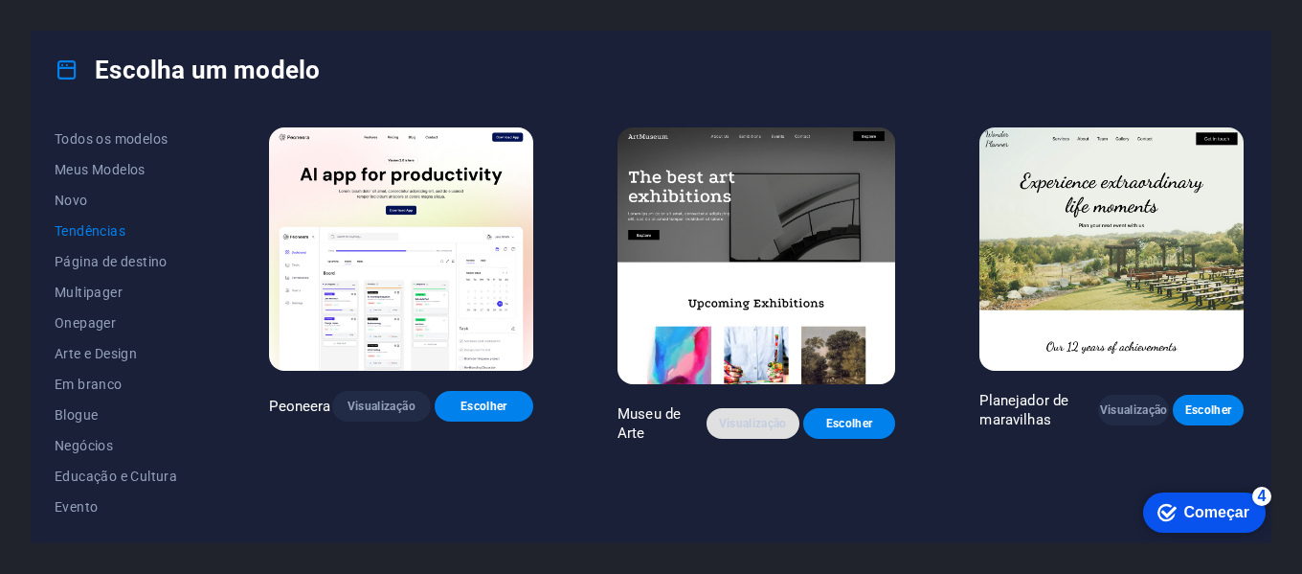
click at [743, 417] on font "Visualização" at bounding box center [753, 423] width 68 height 13
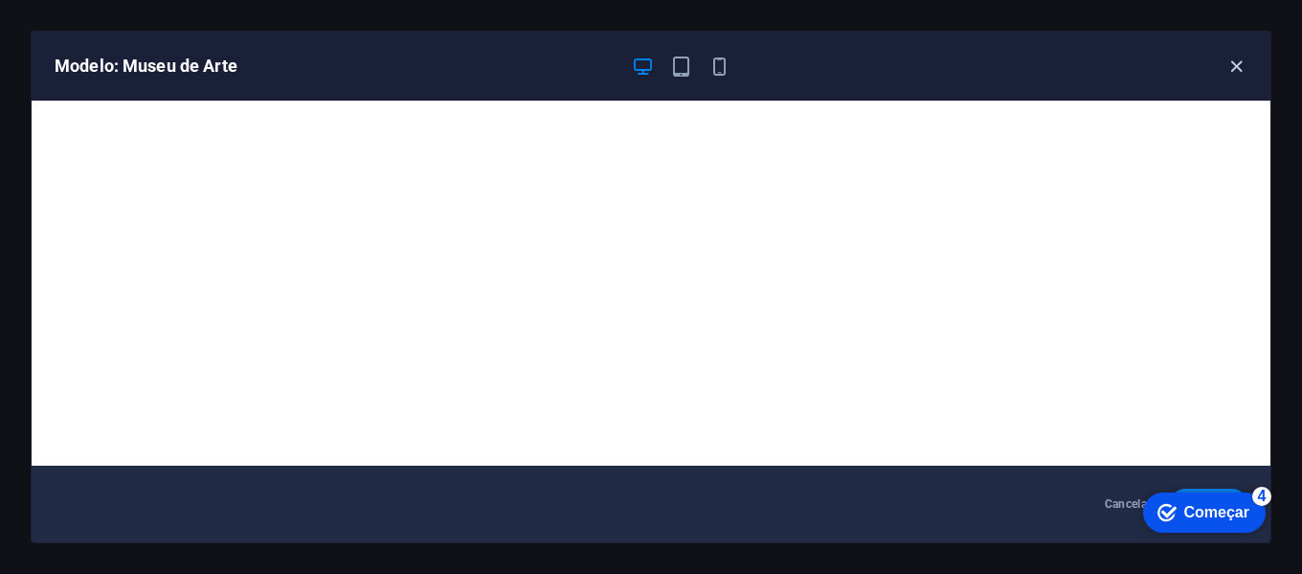
click at [1226, 71] on icon "button" at bounding box center [1237, 67] width 22 height 22
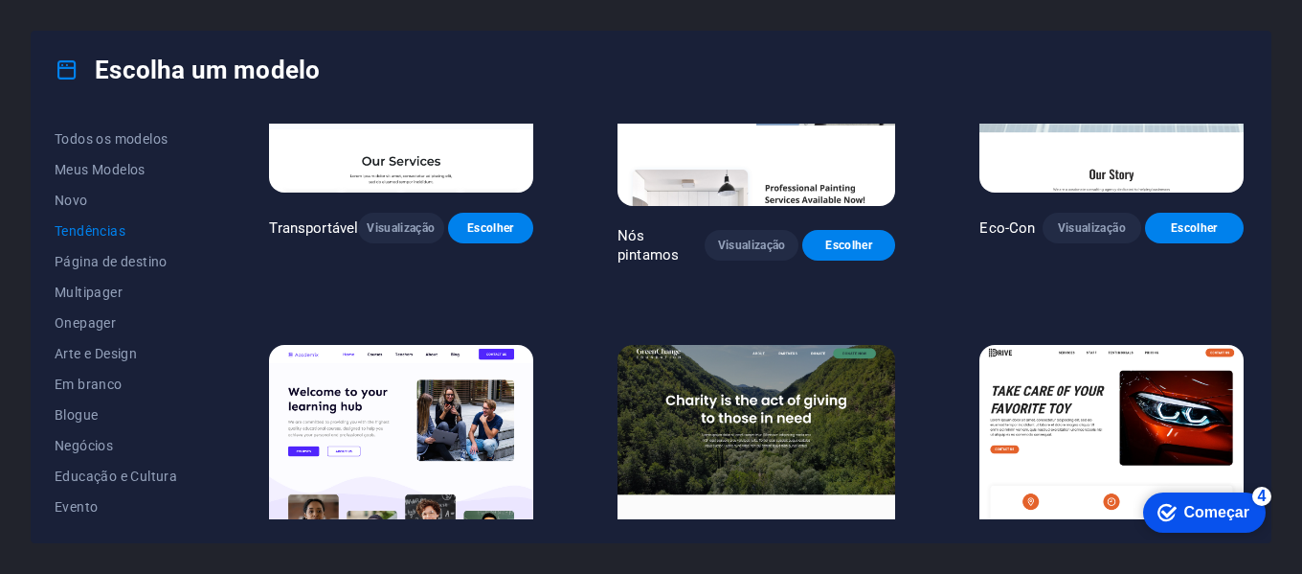
scroll to position [576, 0]
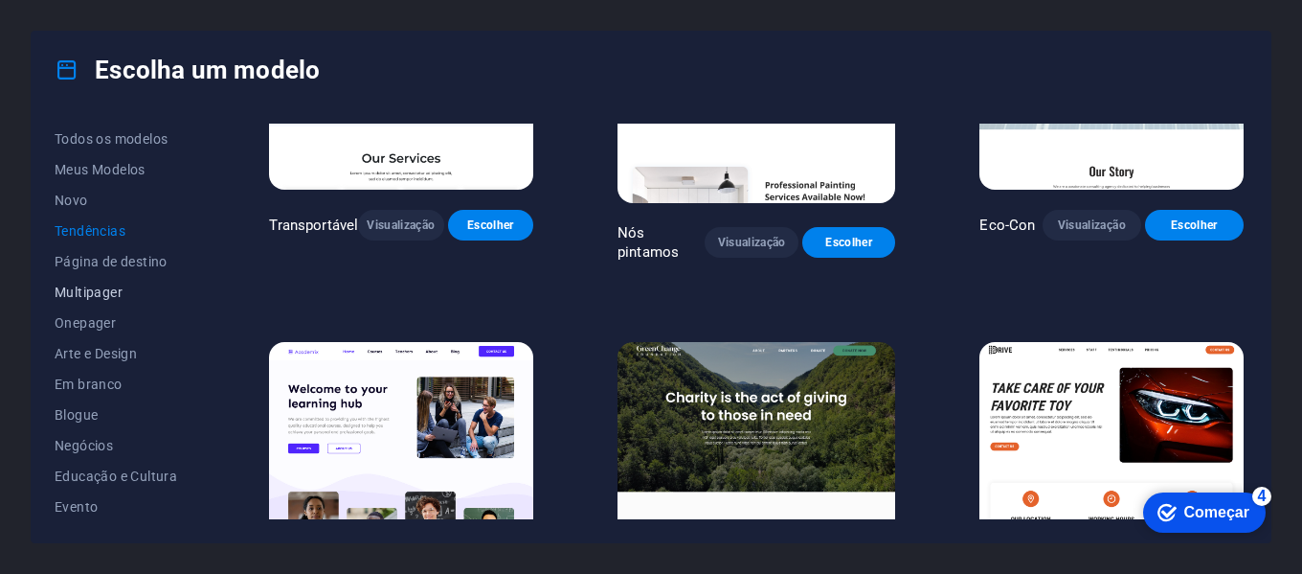
click at [107, 285] on font "Multipager" at bounding box center [89, 291] width 68 height 15
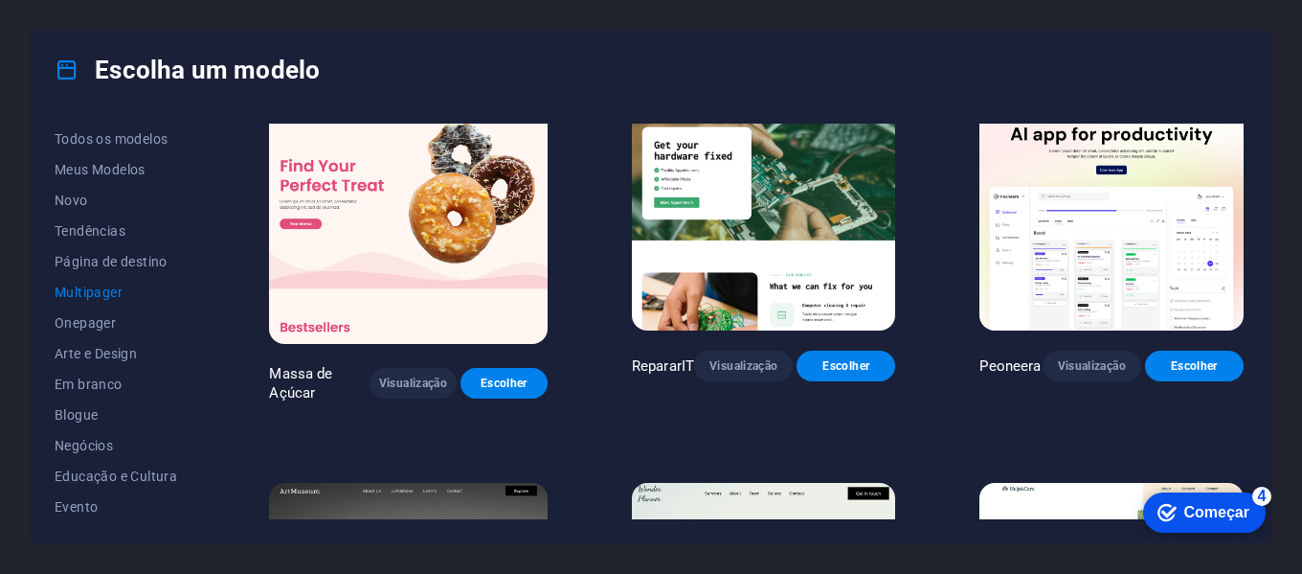
scroll to position [59, 0]
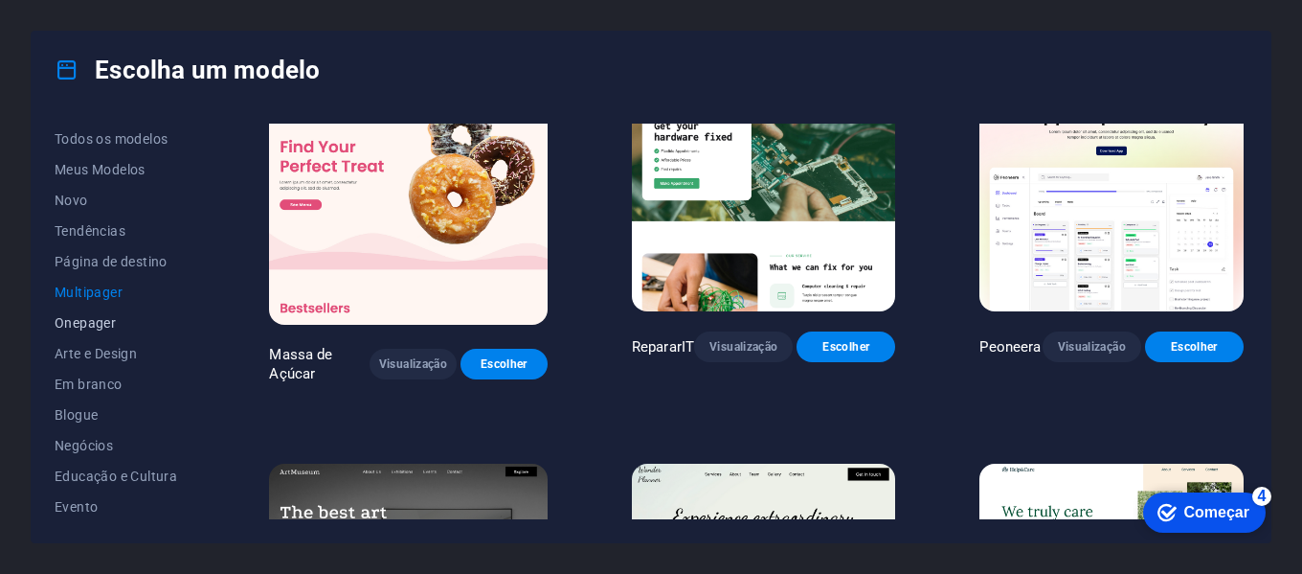
click at [93, 326] on font "Onepager" at bounding box center [85, 322] width 61 height 15
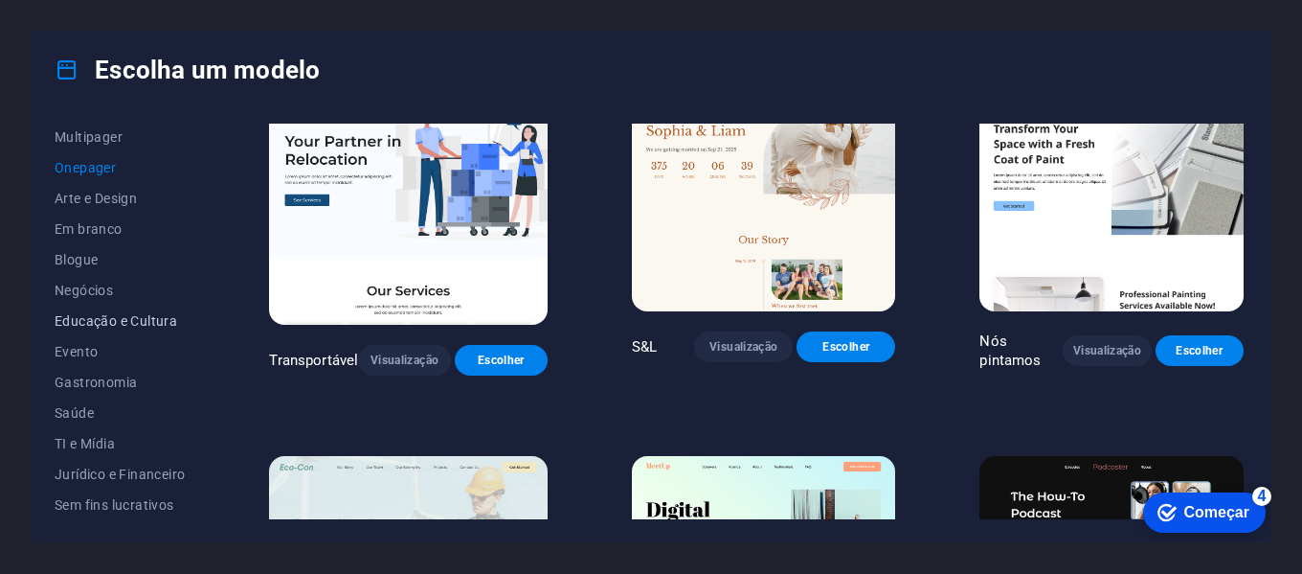
scroll to position [156, 0]
click at [94, 350] on font "Evento" at bounding box center [76, 350] width 43 height 15
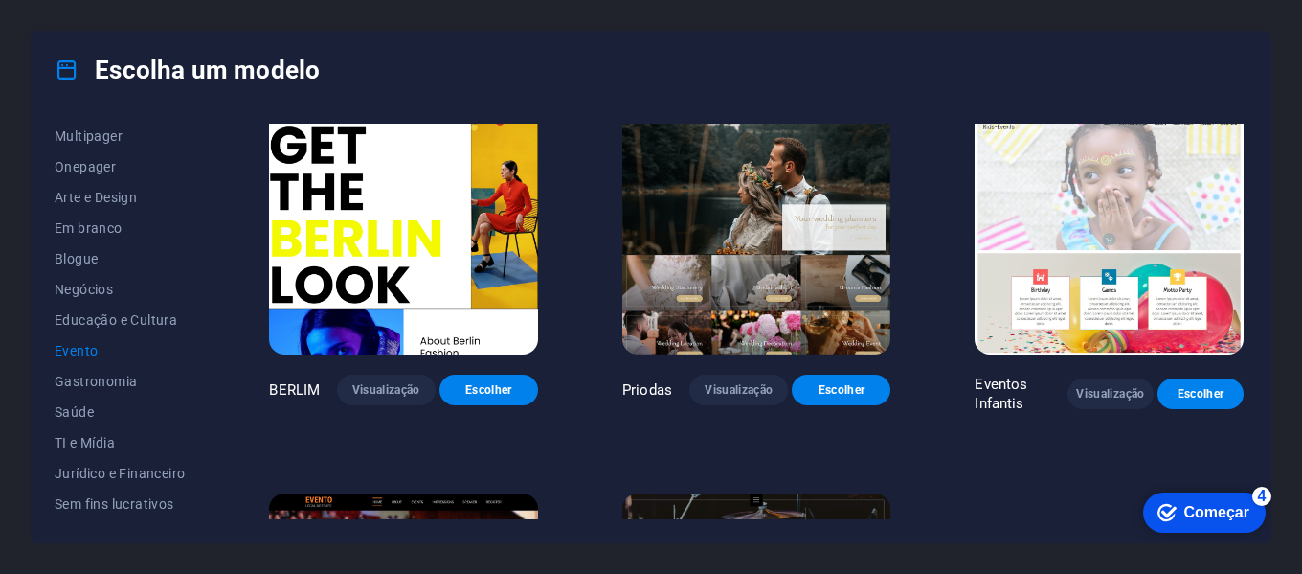
scroll to position [408, 0]
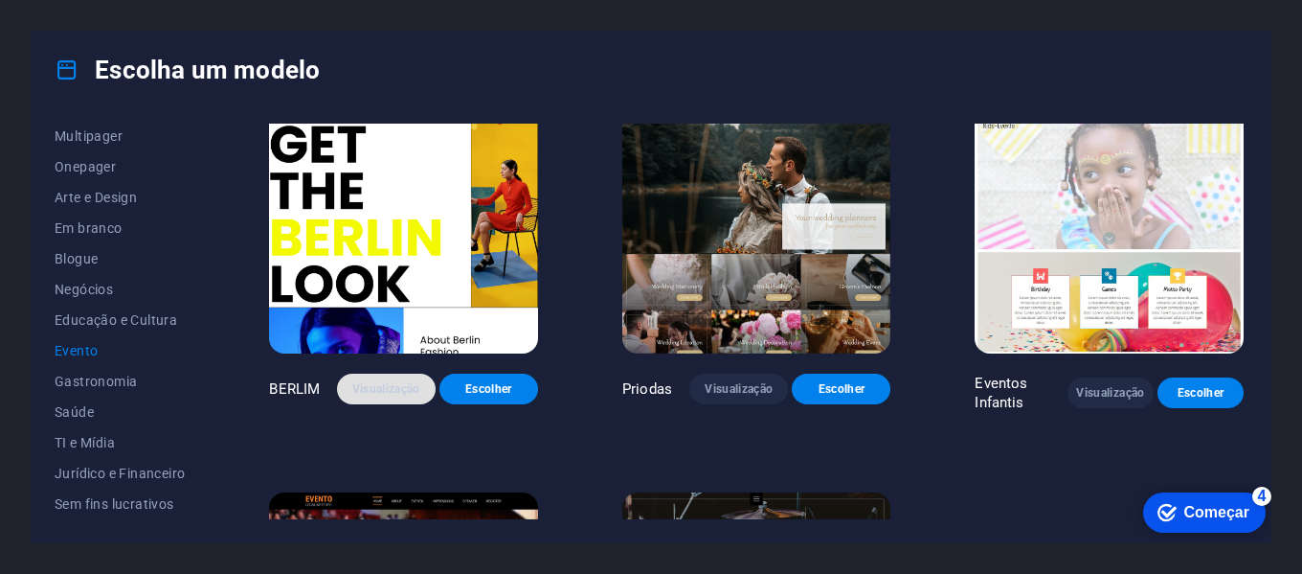
click at [408, 373] on button "Visualização" at bounding box center [386, 388] width 99 height 31
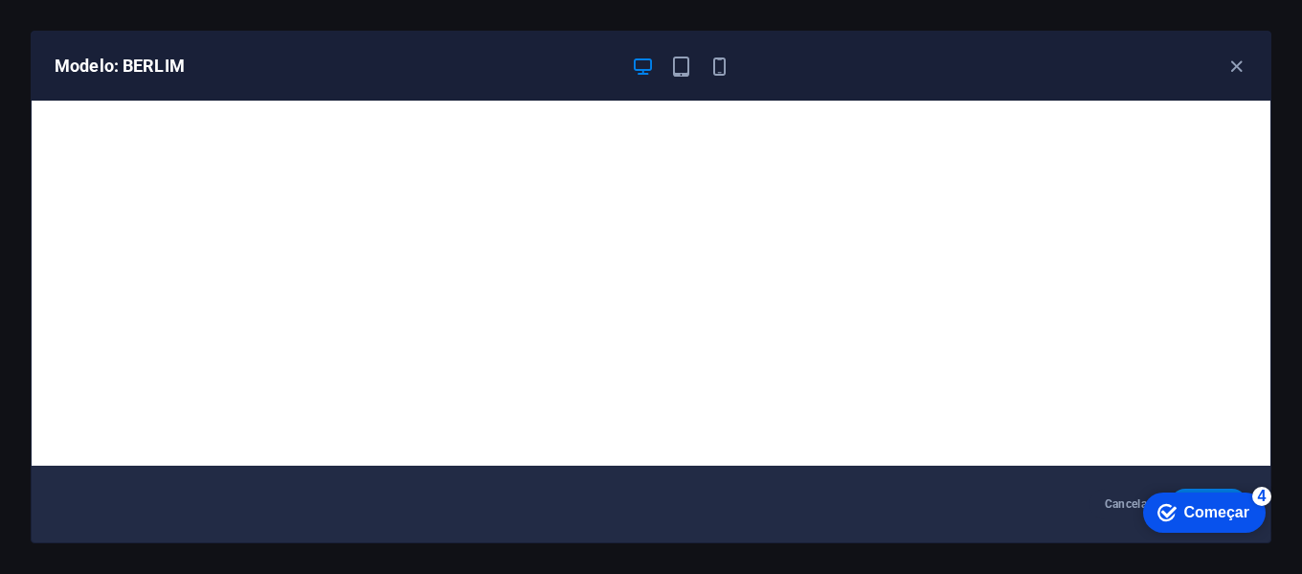
scroll to position [5, 0]
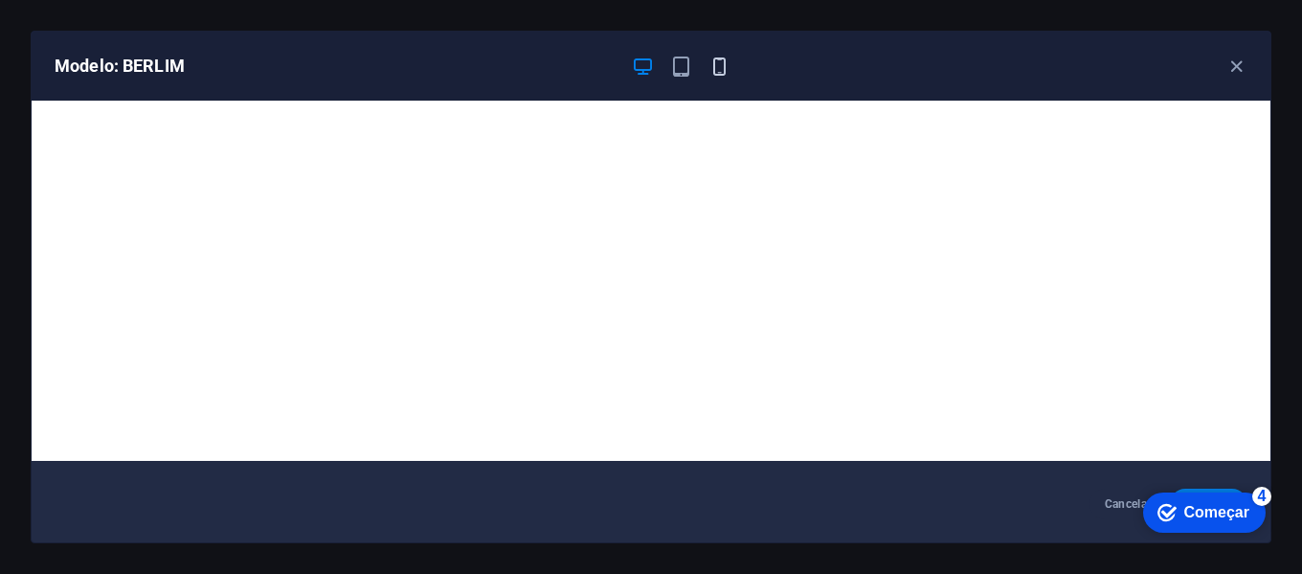
click at [712, 72] on icon "button" at bounding box center [720, 67] width 22 height 22
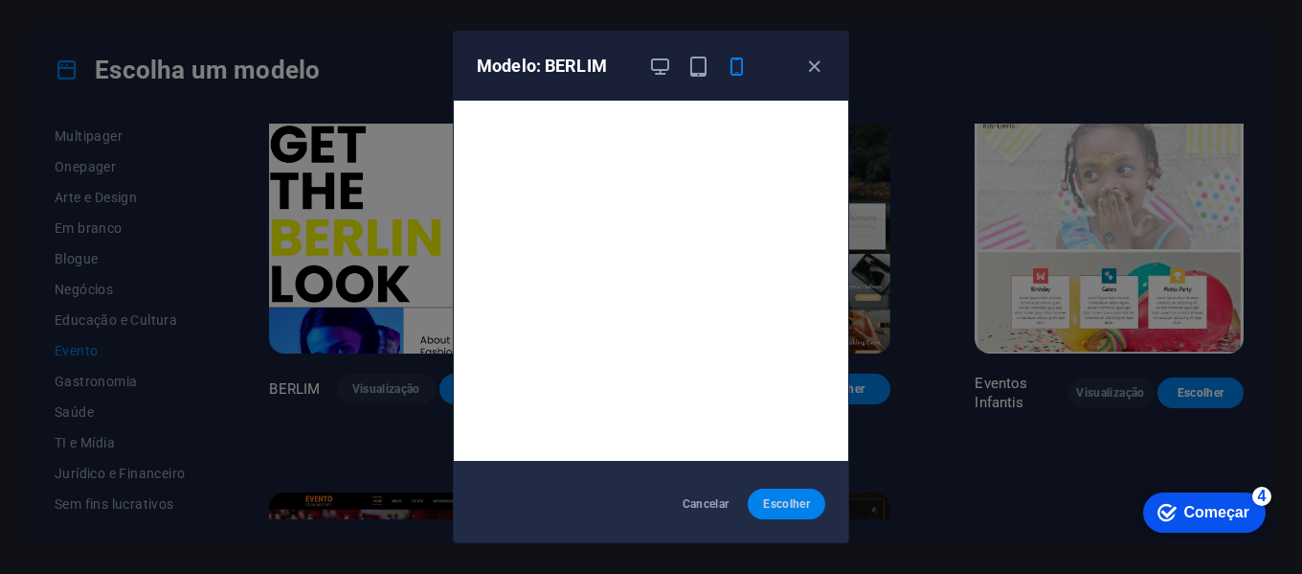
click at [775, 499] on font "Escolher" at bounding box center [786, 503] width 47 height 13
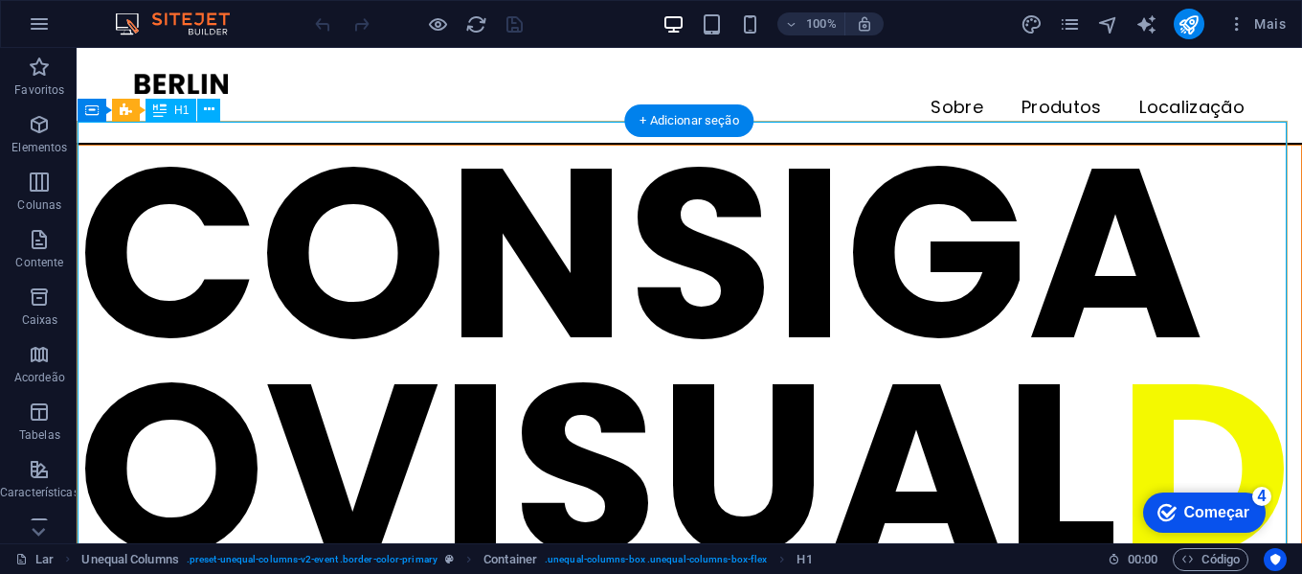
click at [716, 250] on div "CONSIGA O VISUAL DE BERLIM" at bounding box center [690, 469] width 1224 height 646
click at [630, 209] on div "CONSIGA O VISUAL DE BERLIM" at bounding box center [690, 469] width 1224 height 646
click at [585, 193] on div "CONSIGA O VISUAL DE BERLIM" at bounding box center [690, 469] width 1224 height 646
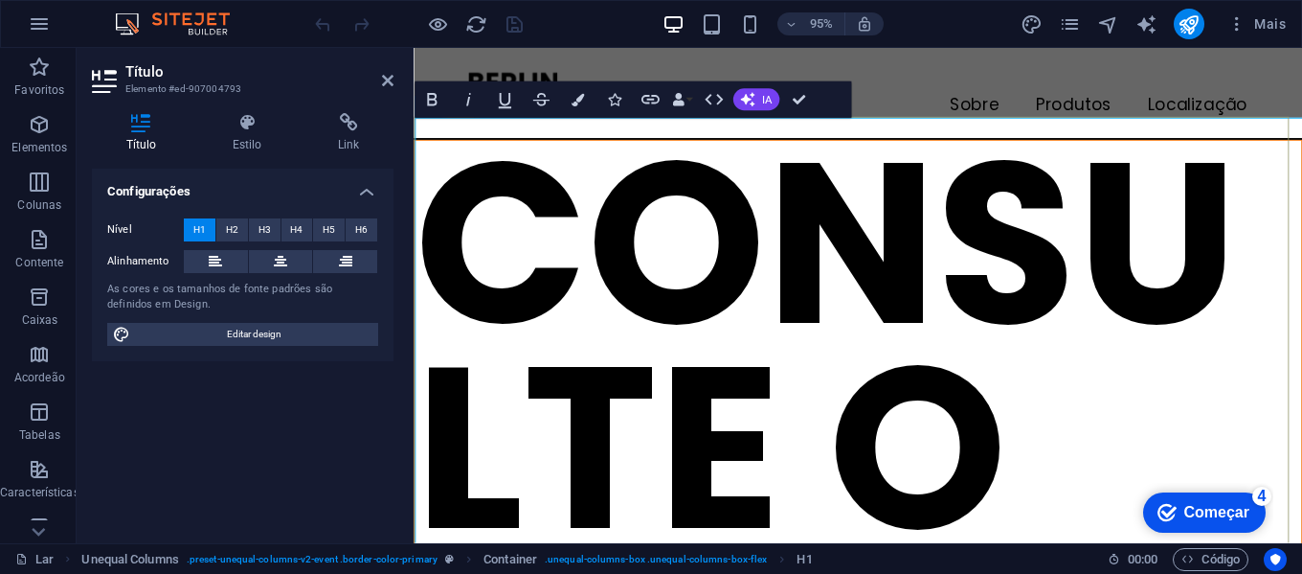
click at [594, 200] on font "CONSULTE O VISUAL" at bounding box center [848, 468] width 867 height 767
click at [800, 23] on span "95%" at bounding box center [811, 23] width 52 height 23
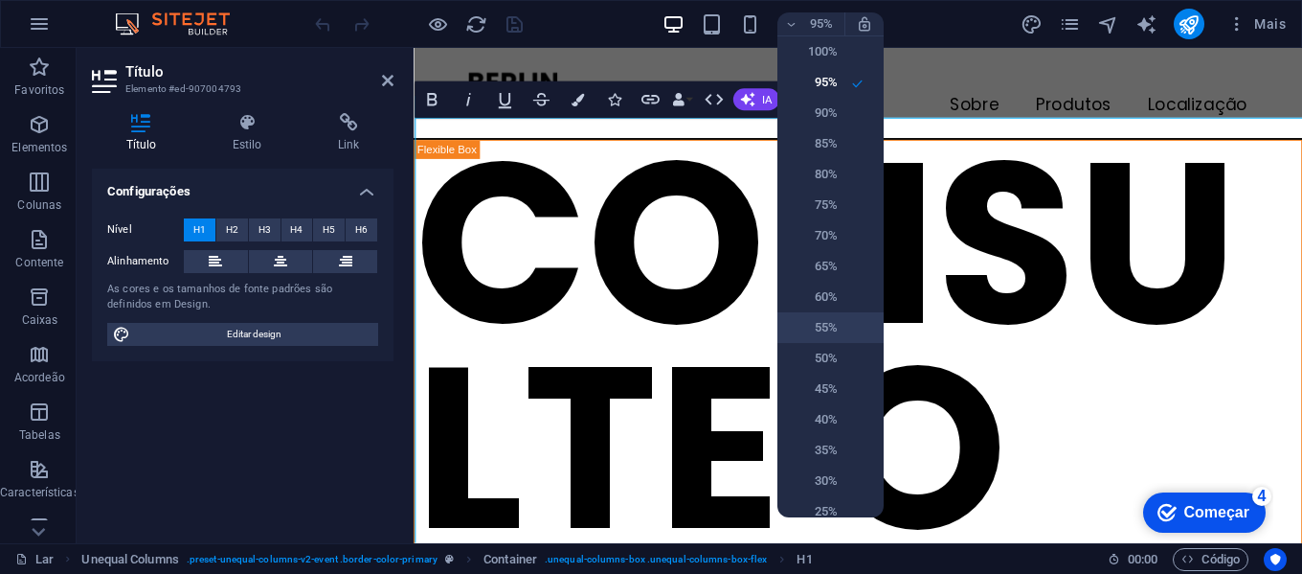
click at [850, 330] on li "55%" at bounding box center [831, 327] width 106 height 31
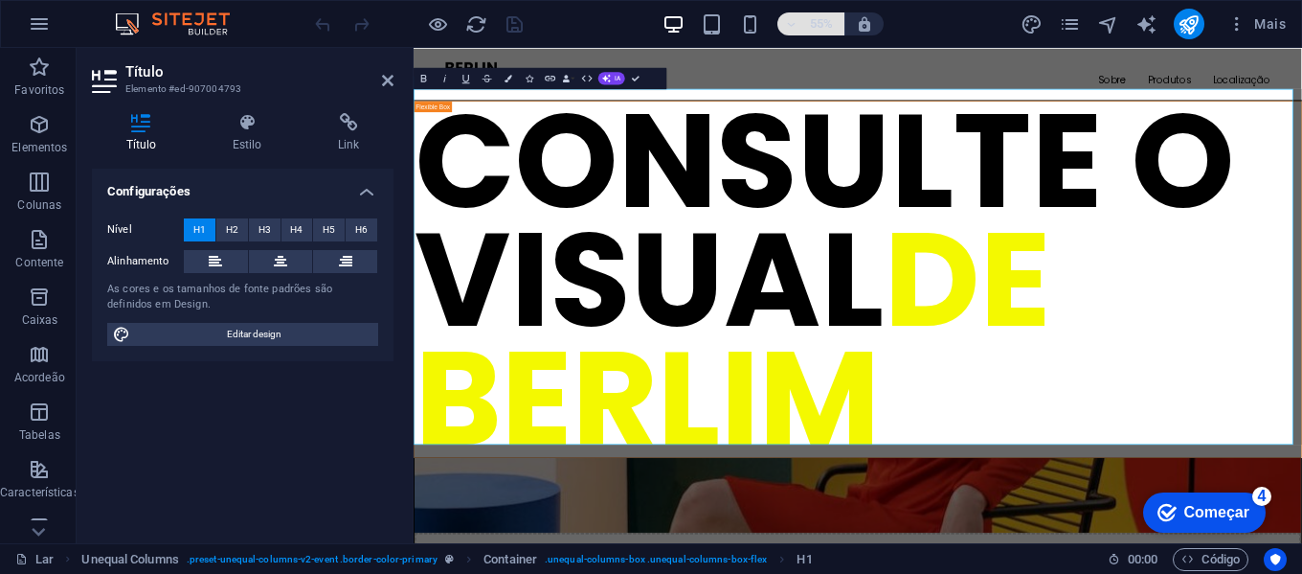
click at [801, 30] on span "55%" at bounding box center [811, 23] width 52 height 23
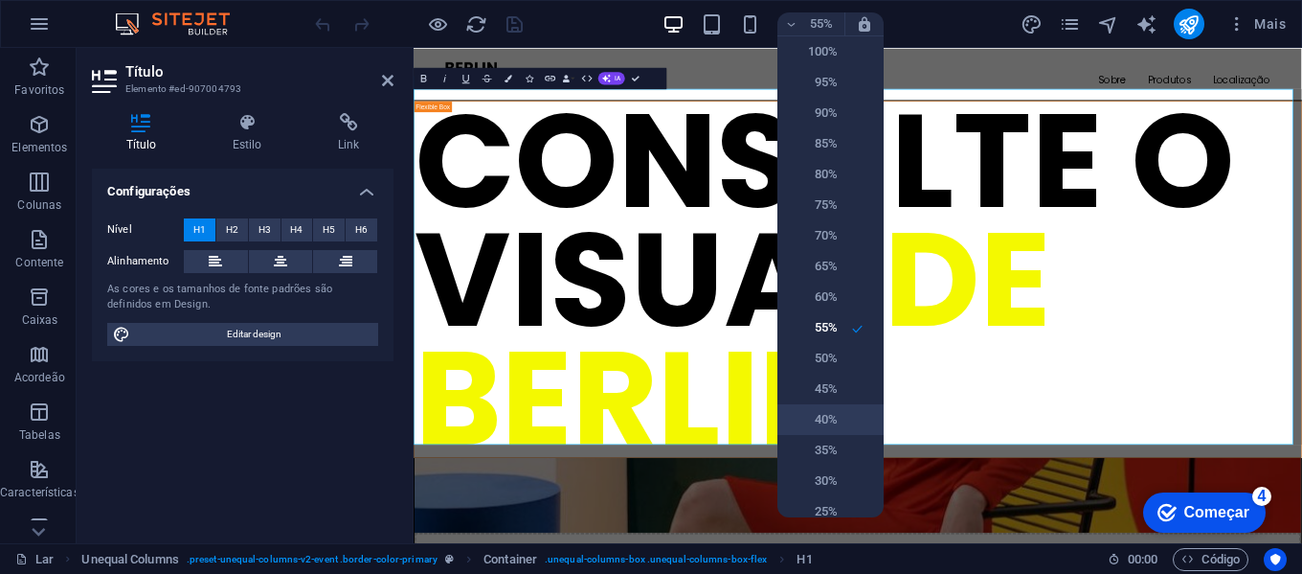
click at [846, 426] on li "40%" at bounding box center [831, 419] width 106 height 31
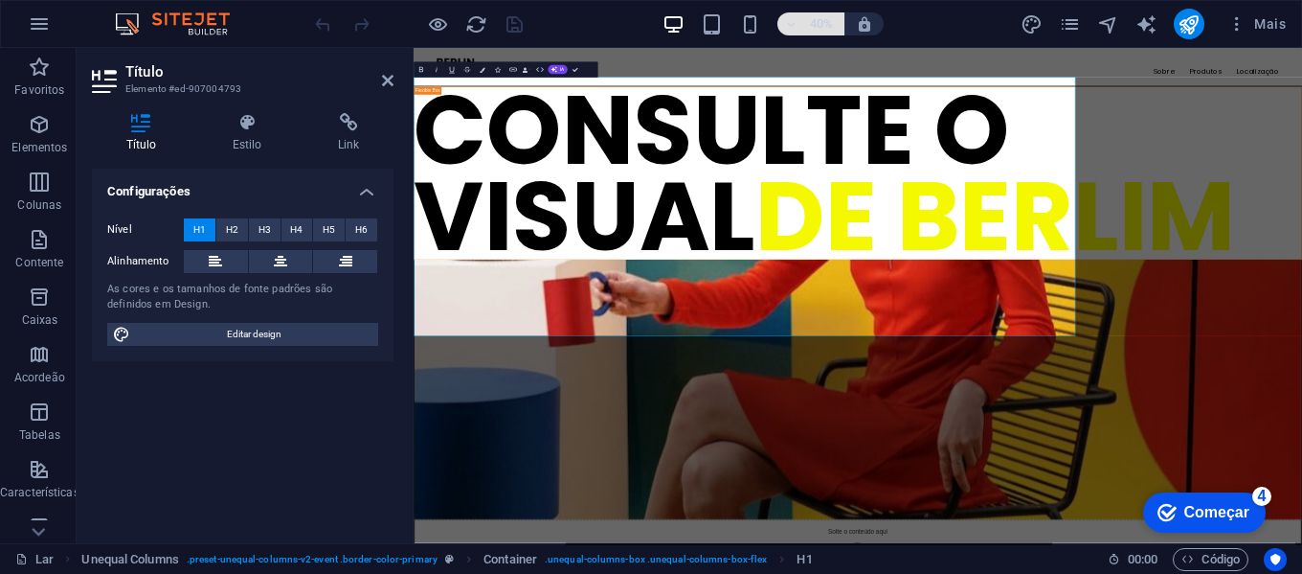
click at [792, 27] on icon "button" at bounding box center [791, 24] width 13 height 12
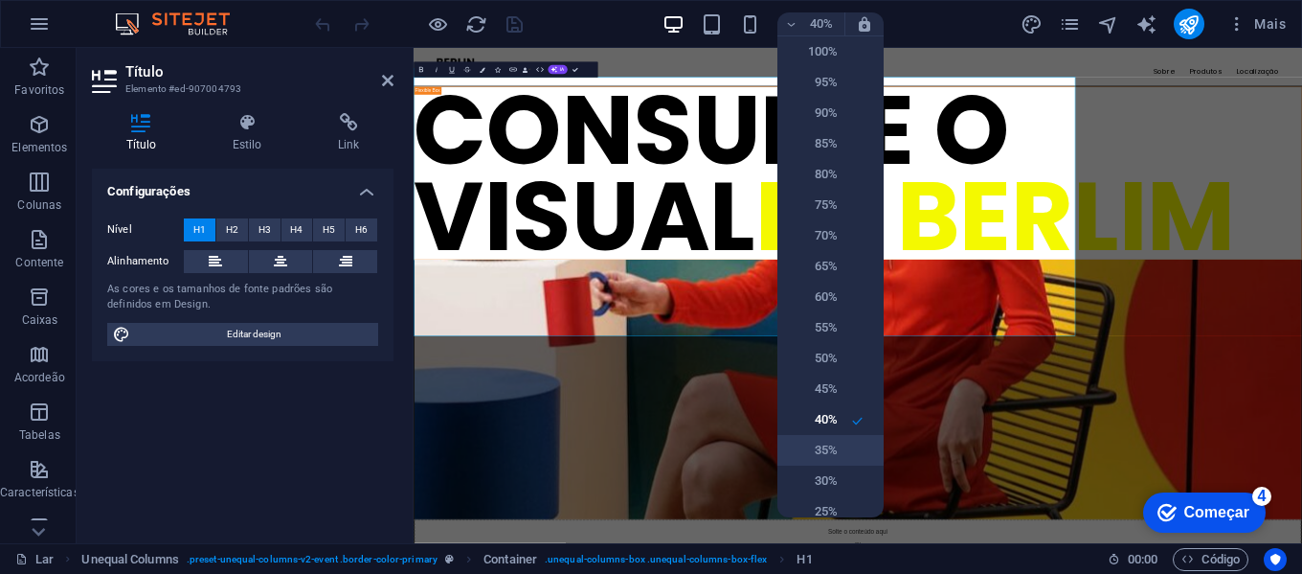
click at [844, 448] on li "35%" at bounding box center [831, 450] width 106 height 31
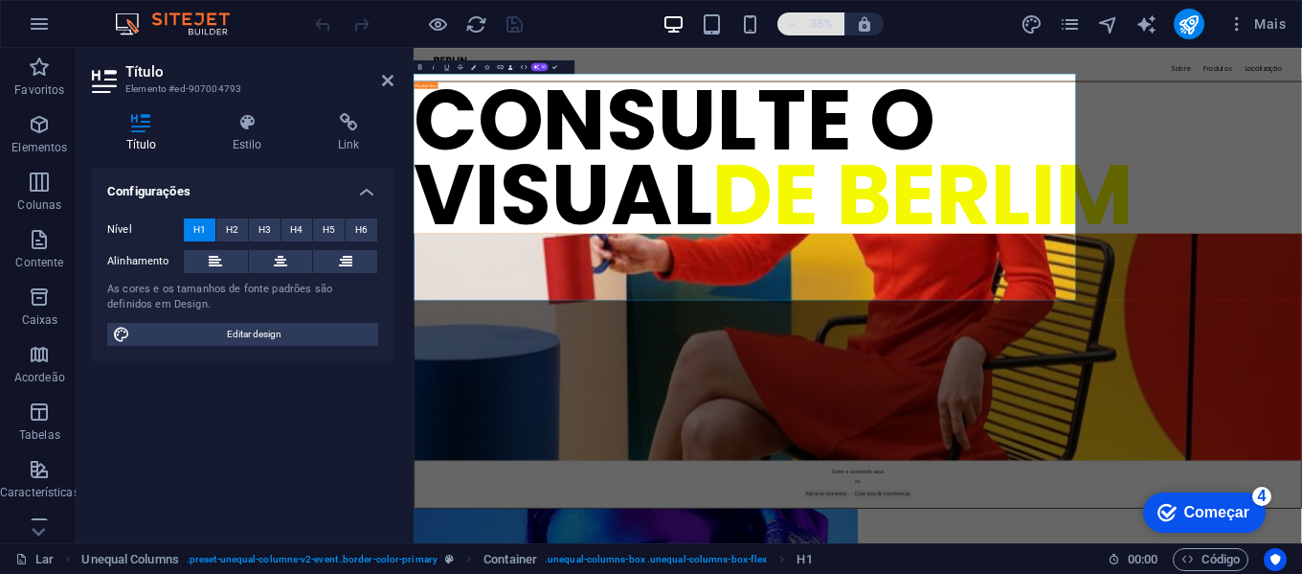
click at [795, 31] on span "35%" at bounding box center [811, 23] width 52 height 23
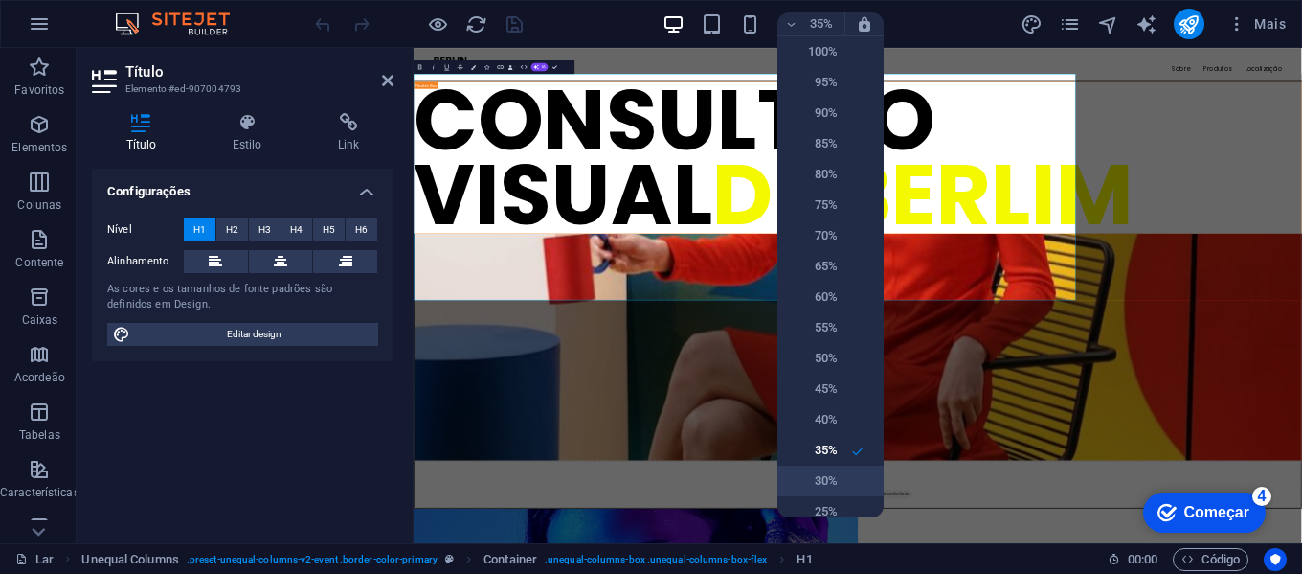
click at [835, 490] on li "30%" at bounding box center [831, 480] width 106 height 31
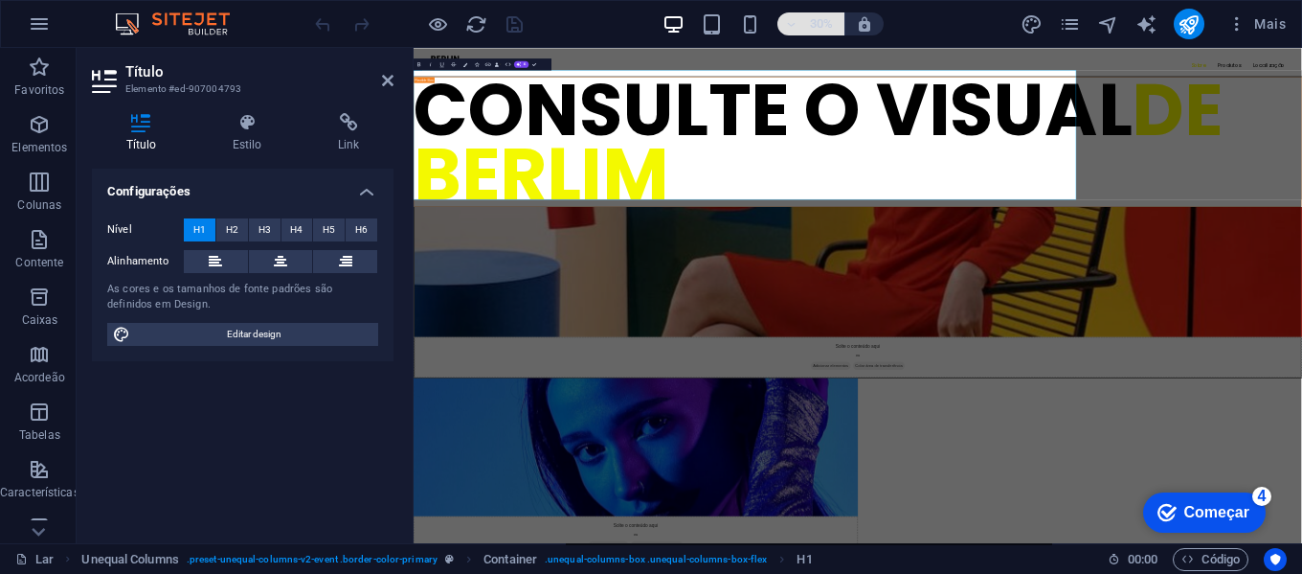
click at [797, 24] on icon "button" at bounding box center [791, 24] width 13 height 12
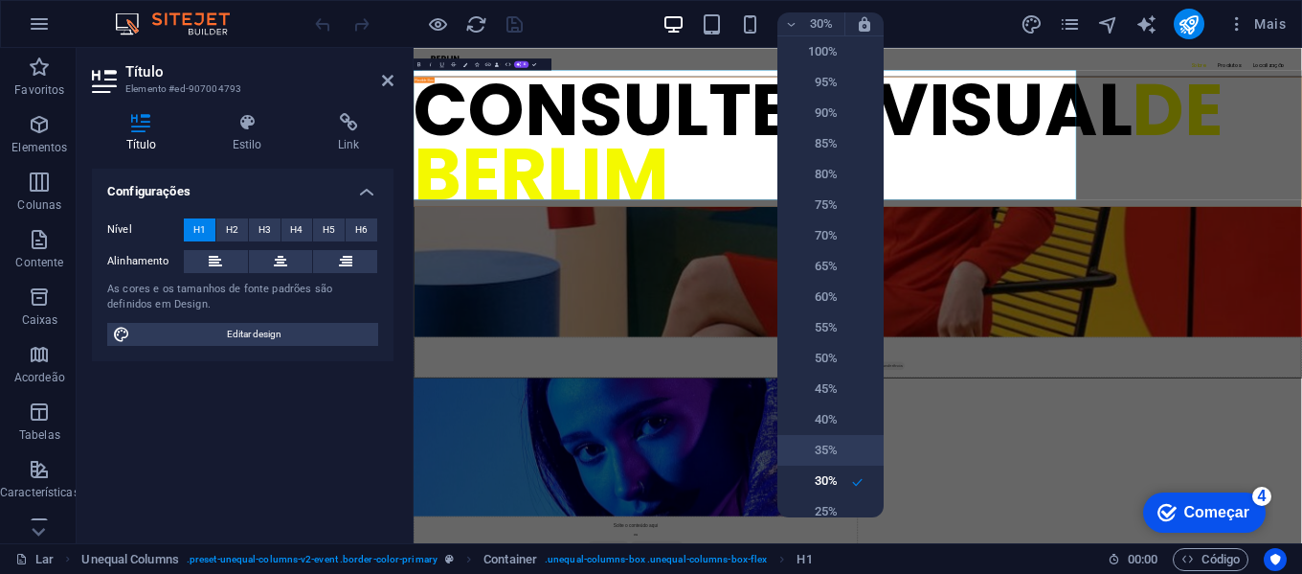
click at [828, 447] on font "35%" at bounding box center [826, 449] width 23 height 14
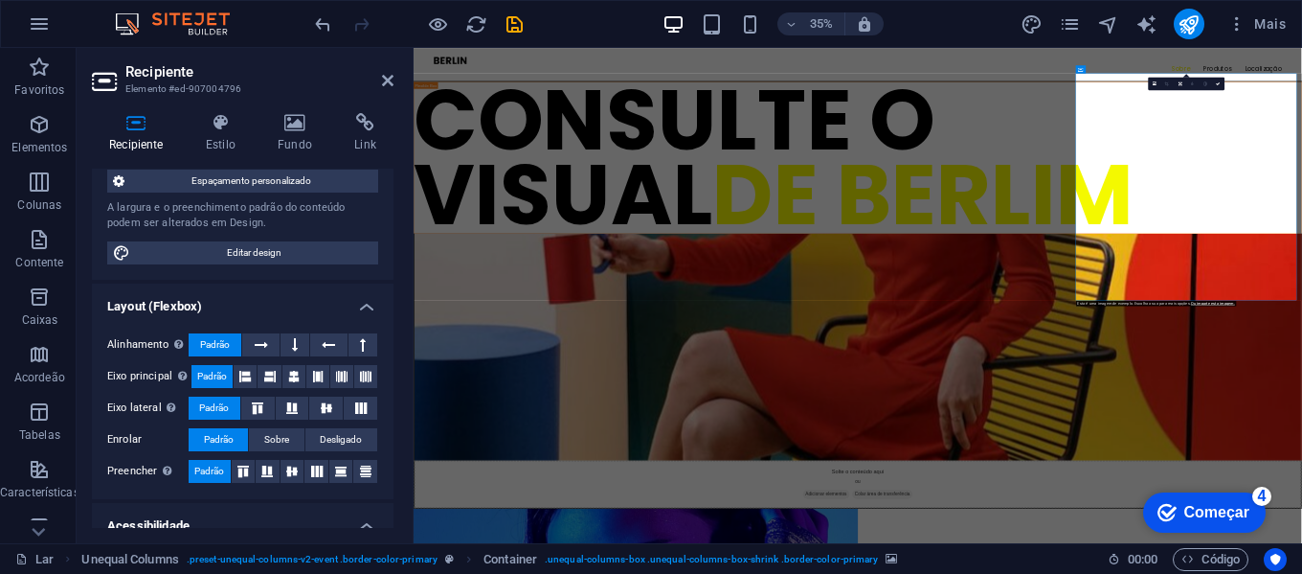
scroll to position [175, 0]
